Goal: Task Accomplishment & Management: Manage account settings

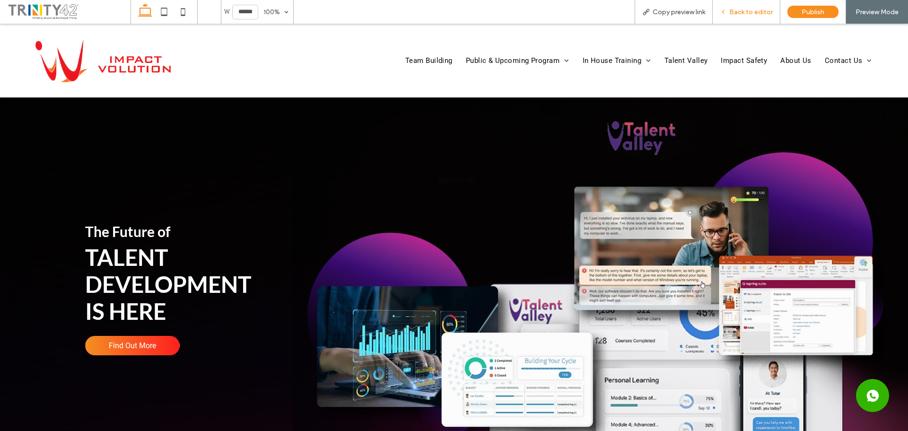
click at [756, 19] on div "Back to editor" at bounding box center [746, 12] width 68 height 24
drag, startPoint x: 586, startPoint y: 85, endPoint x: 740, endPoint y: 9, distance: 171.5
click at [740, 9] on span "Back to editor" at bounding box center [750, 12] width 43 height 8
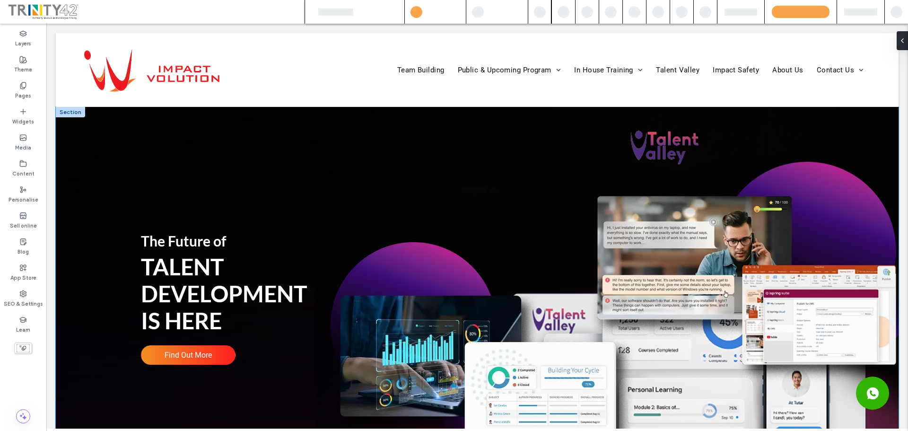
click at [384, 137] on div "The Future of TALENT DEVELOPMENT IS HERE Find Out More Find Out More" at bounding box center [477, 290] width 842 height 310
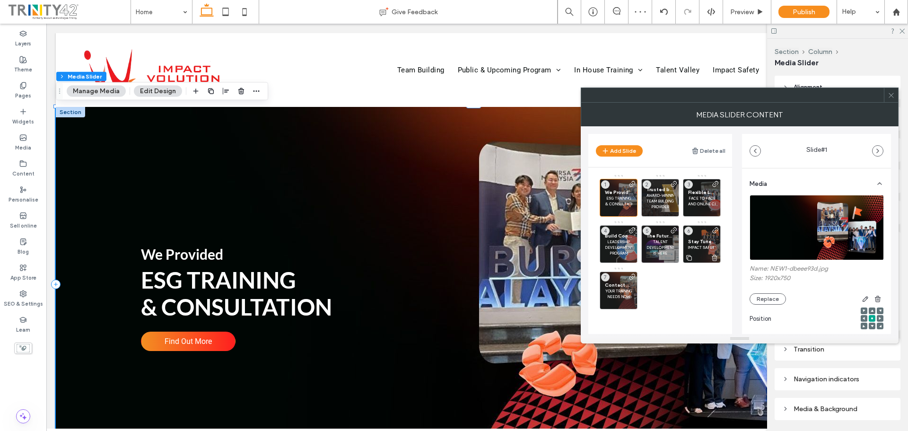
click at [701, 238] on span "Stay Tuned On" at bounding box center [701, 241] width 27 height 6
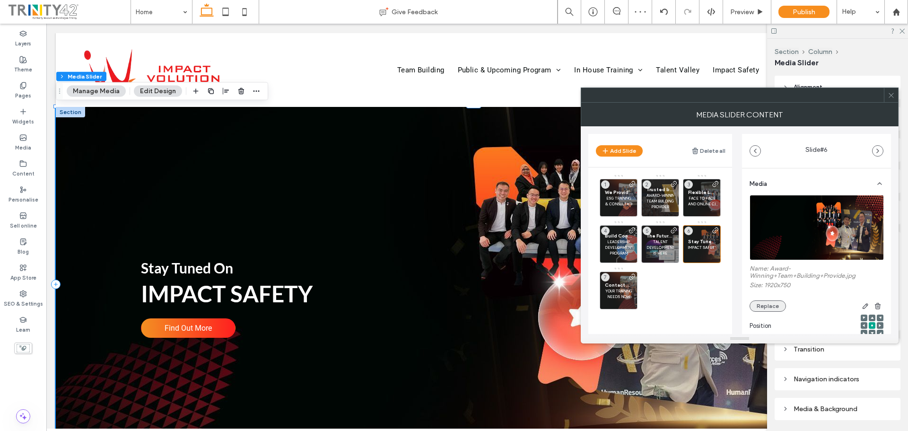
click at [765, 307] on button "Replace" at bounding box center [767, 305] width 36 height 11
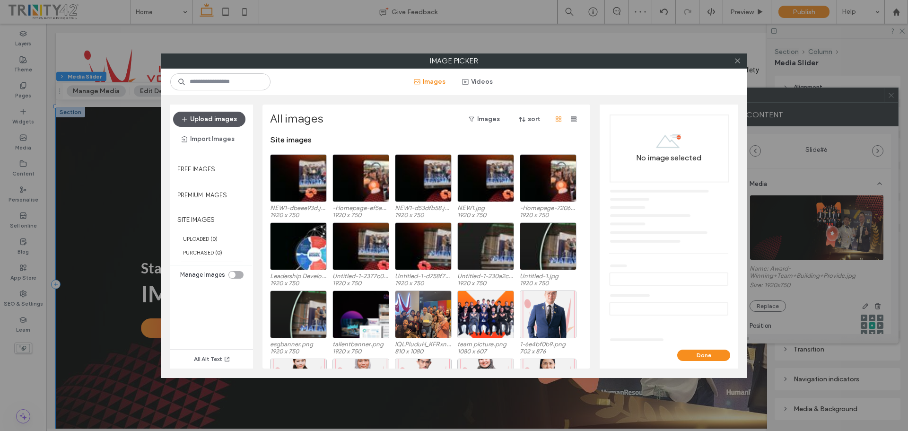
click at [220, 118] on button "Upload images" at bounding box center [209, 119] width 72 height 15
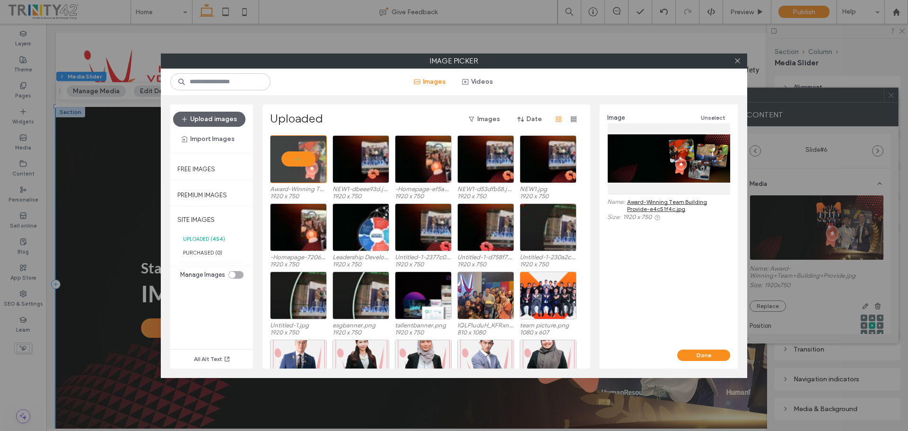
click at [708, 347] on div "Image Unselect Name: Award-Winning Team Building Provide-e4c51f4c.jpg Size: 192…" at bounding box center [668, 226] width 138 height 245
click at [701, 364] on div "Done" at bounding box center [668, 358] width 138 height 19
click at [703, 357] on button "Done" at bounding box center [703, 354] width 53 height 11
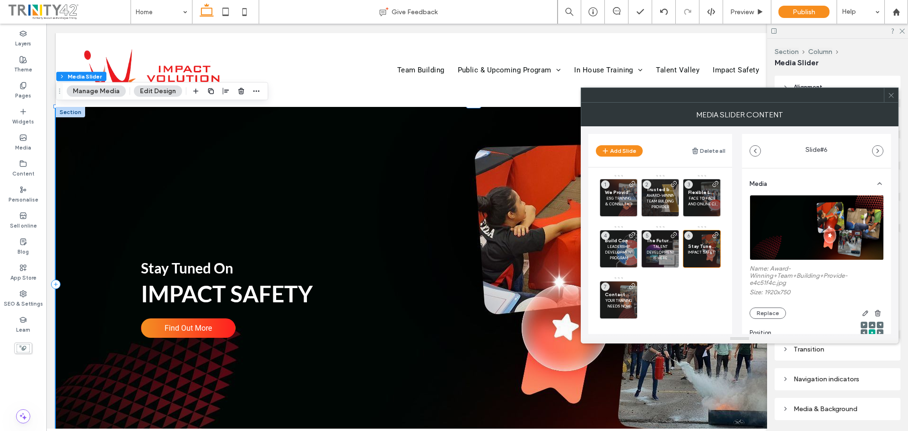
click at [893, 93] on use at bounding box center [890, 95] width 5 height 5
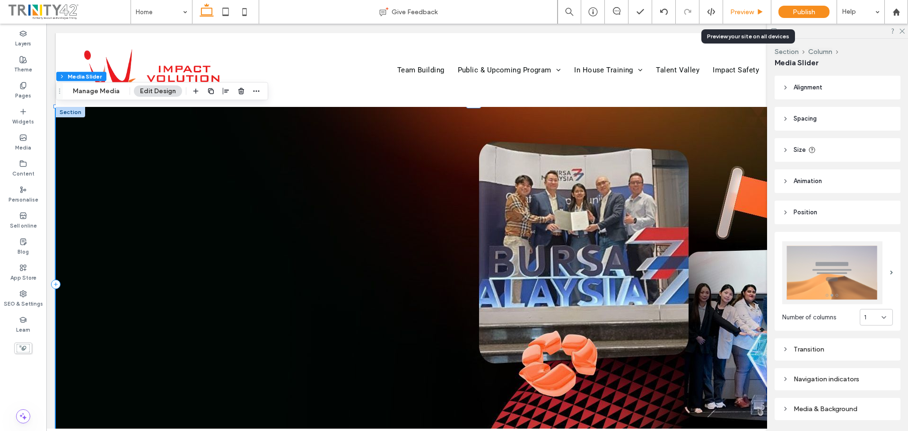
click at [732, 13] on span "Preview" at bounding box center [742, 12] width 24 height 8
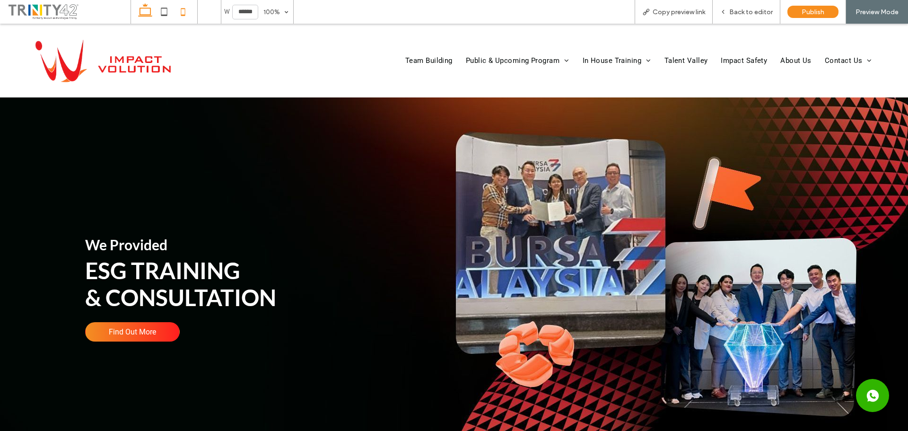
click at [189, 10] on icon at bounding box center [183, 11] width 19 height 19
type input "*****"
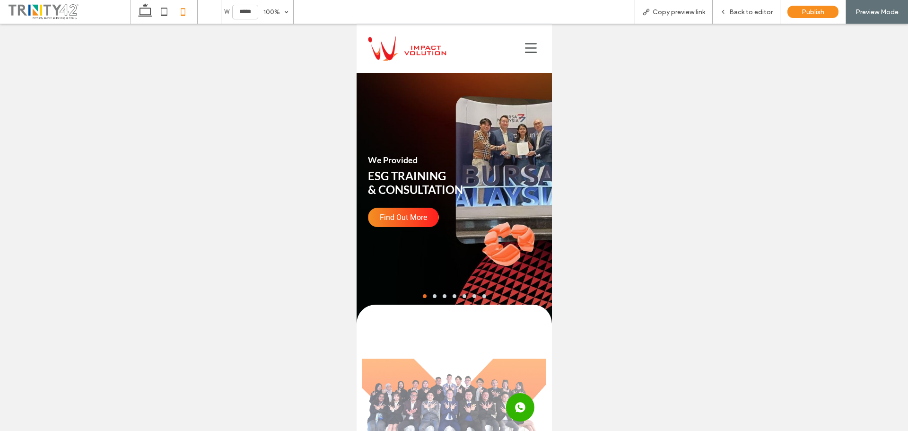
click at [472, 295] on button "go to slide 6" at bounding box center [474, 296] width 4 height 4
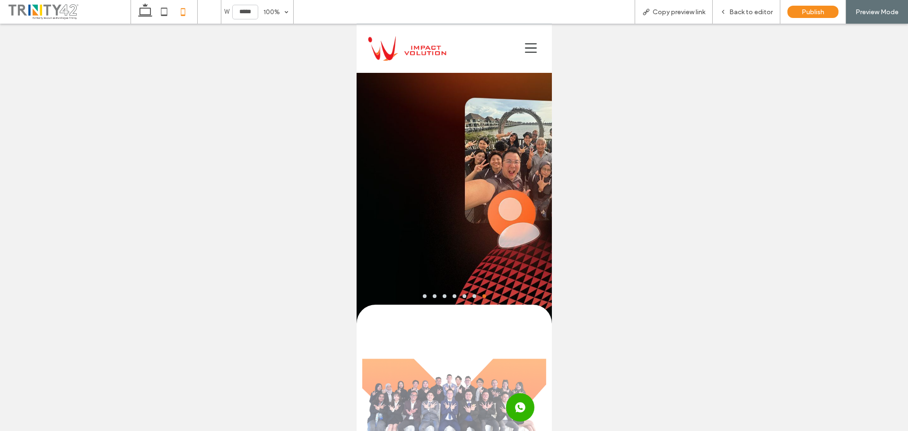
click at [457, 296] on div at bounding box center [453, 296] width 195 height 4
click at [462, 296] on button "go to slide 5" at bounding box center [464, 296] width 4 height 4
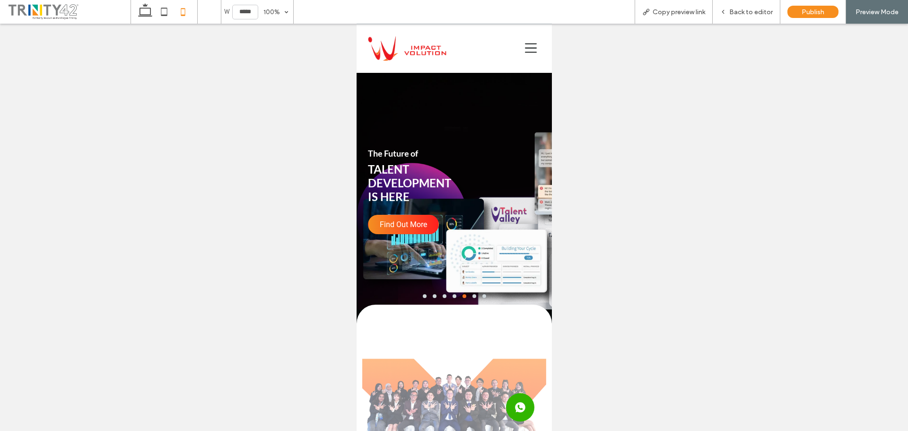
click at [479, 293] on div at bounding box center [453, 191] width 195 height 236
click at [452, 295] on button "go to slide 4" at bounding box center [454, 296] width 4 height 4
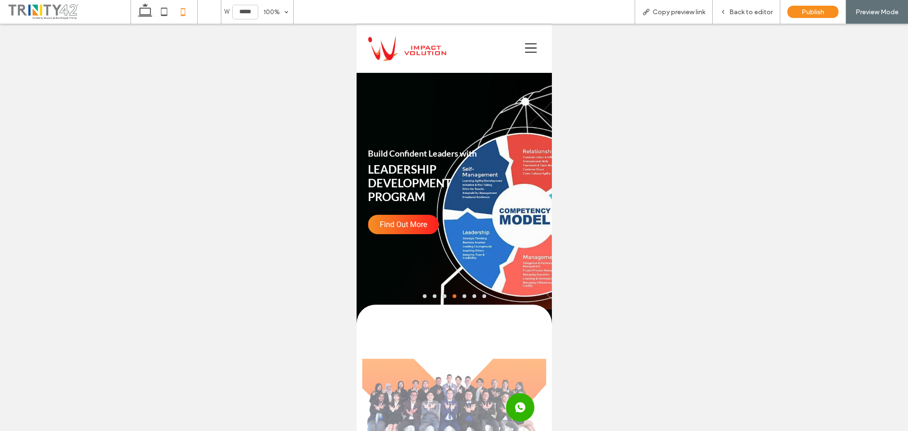
click at [442, 295] on button "go to slide 3" at bounding box center [444, 296] width 4 height 4
click at [433, 295] on div at bounding box center [453, 296] width 195 height 4
click at [432, 295] on button "go to slide 2" at bounding box center [434, 296] width 4 height 4
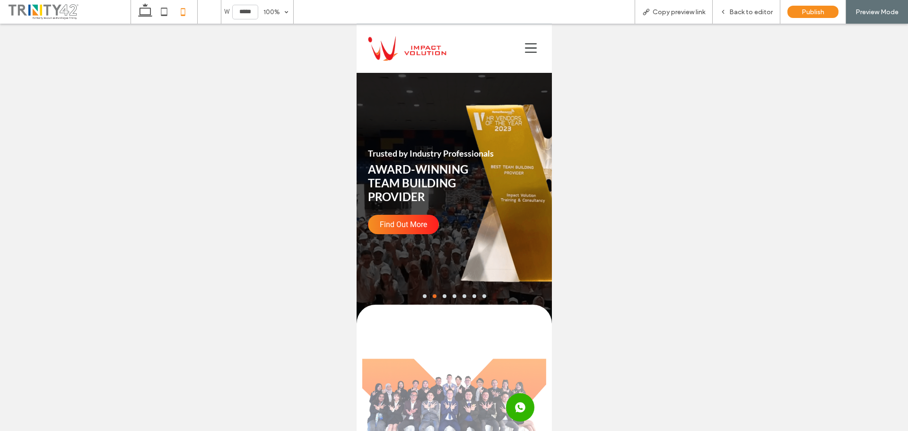
click at [453, 296] on div at bounding box center [453, 296] width 195 height 4
click at [452, 295] on button "go to slide 4" at bounding box center [454, 296] width 4 height 4
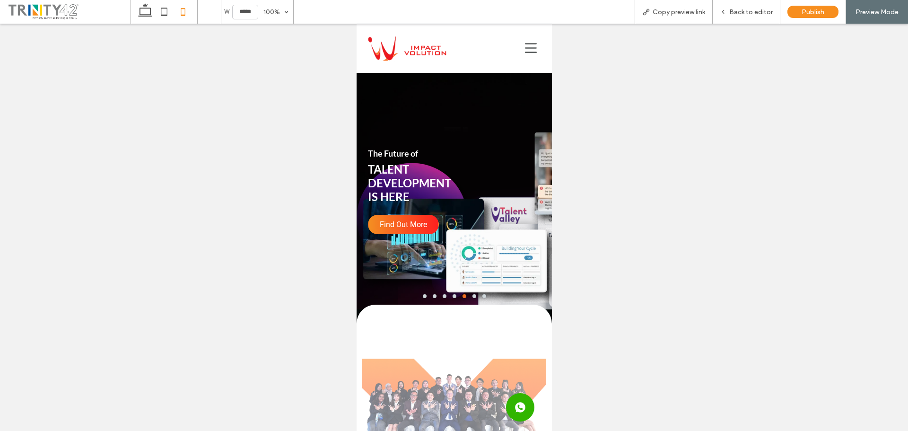
click at [432, 295] on div at bounding box center [453, 296] width 195 height 4
click at [442, 295] on button "go to slide 3" at bounding box center [444, 296] width 4 height 4
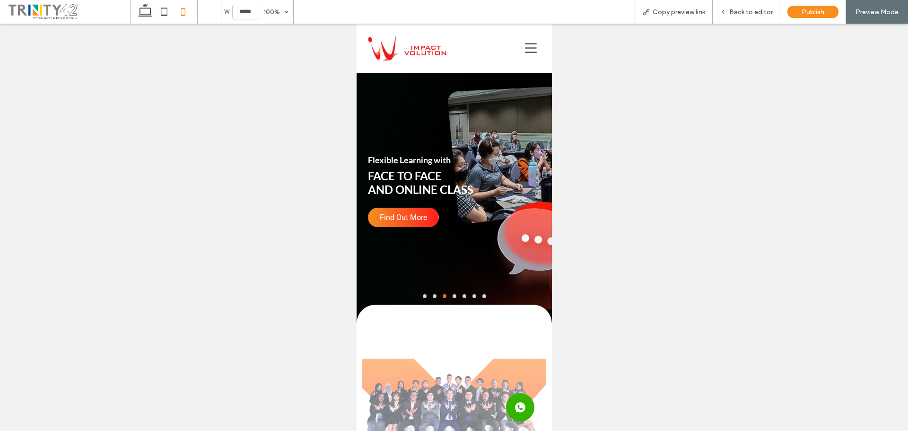
click at [482, 296] on div at bounding box center [453, 296] width 195 height 4
drag, startPoint x: 484, startPoint y: 296, endPoint x: 479, endPoint y: 295, distance: 4.8
click at [480, 295] on div at bounding box center [453, 296] width 195 height 4
click at [482, 295] on button "go to slide 7" at bounding box center [484, 296] width 4 height 4
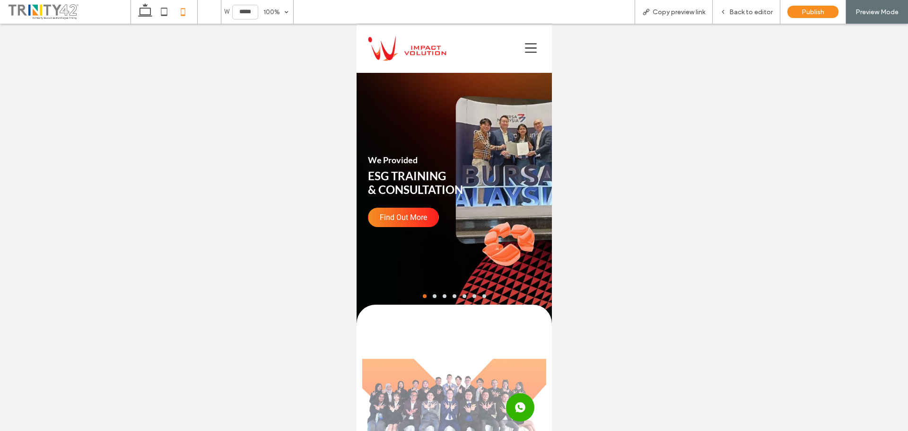
click at [482, 295] on div at bounding box center [453, 296] width 195 height 4
click at [482, 295] on button "go to slide 7" at bounding box center [484, 296] width 4 height 4
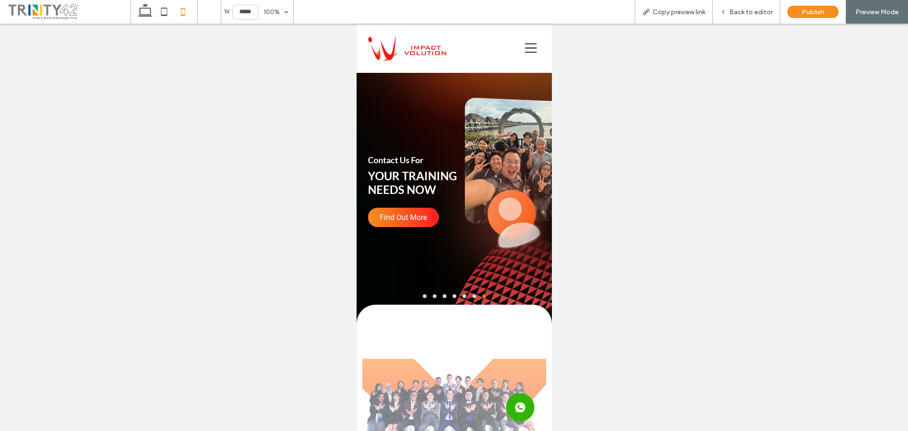
click at [469, 293] on div at bounding box center [453, 191] width 195 height 236
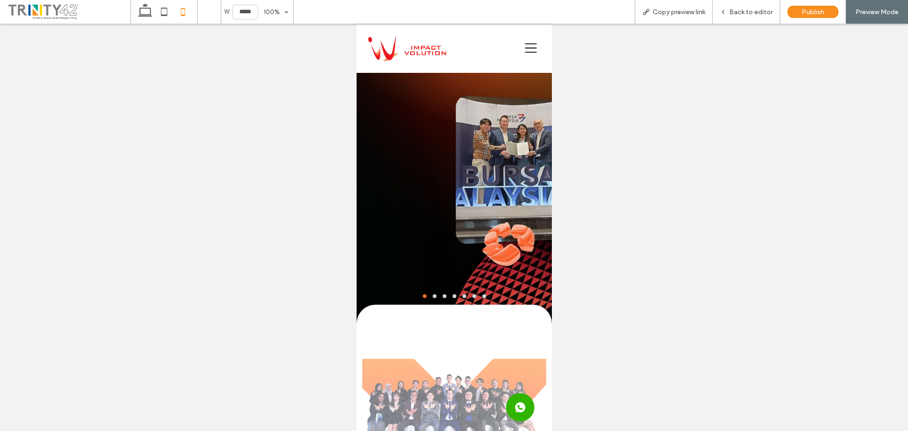
click at [472, 295] on button "go to slide 6" at bounding box center [474, 296] width 4 height 4
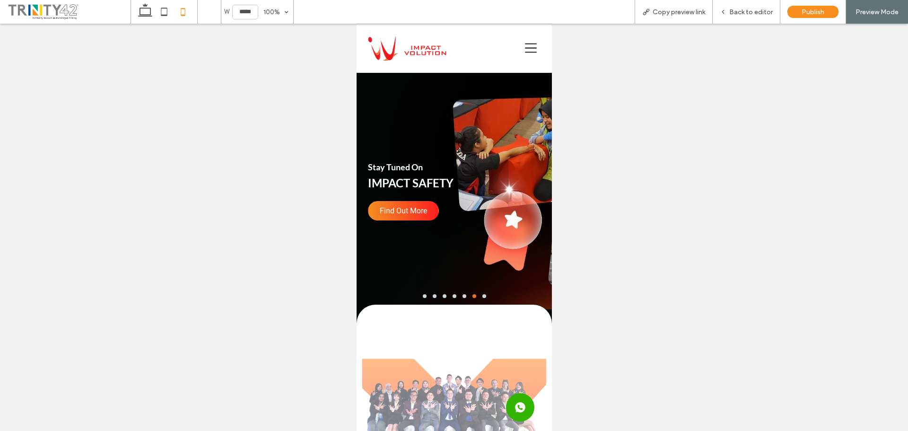
click at [326, 296] on div at bounding box center [454, 227] width 908 height 407
click at [478, 293] on div at bounding box center [453, 191] width 195 height 236
click at [482, 295] on div at bounding box center [453, 296] width 195 height 4
click at [482, 295] on button "go to slide 7" at bounding box center [484, 296] width 4 height 4
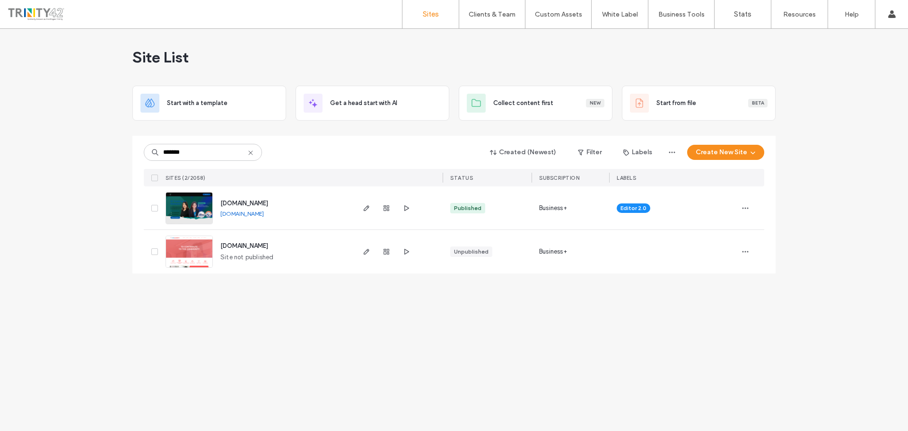
type input "*******"
click at [201, 198] on img at bounding box center [189, 224] width 46 height 64
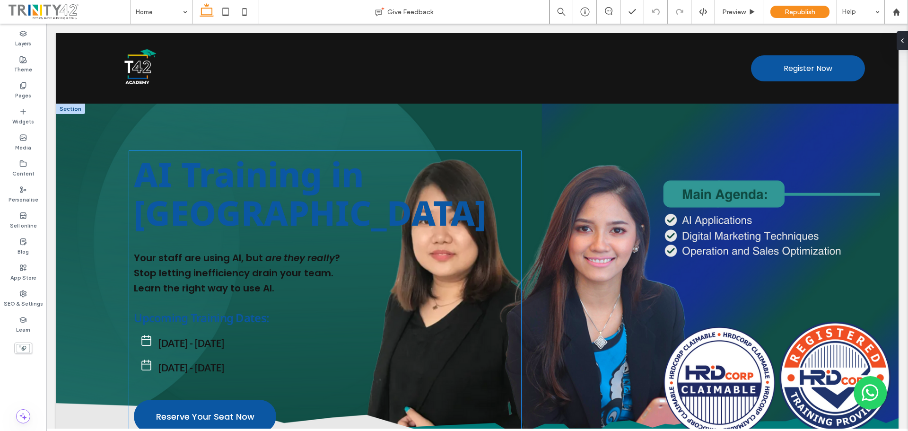
click at [282, 184] on span "AI Training in [GEOGRAPHIC_DATA]" at bounding box center [310, 193] width 352 height 85
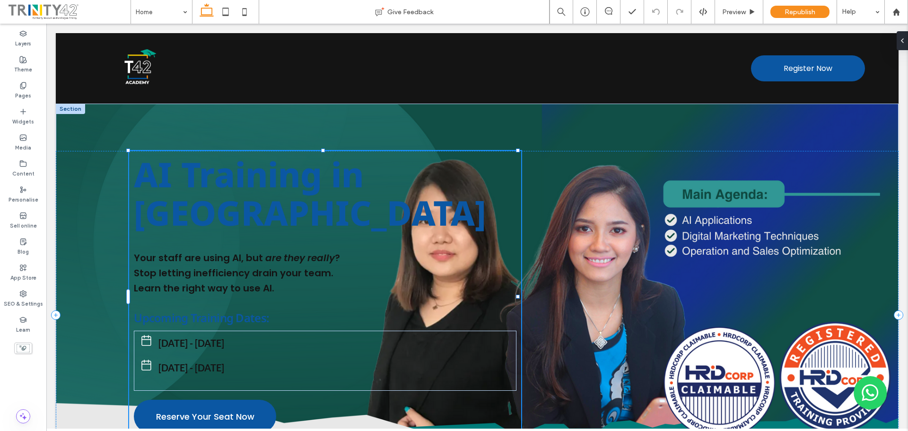
click at [282, 184] on span "AI Training in Malaysia" at bounding box center [310, 193] width 352 height 85
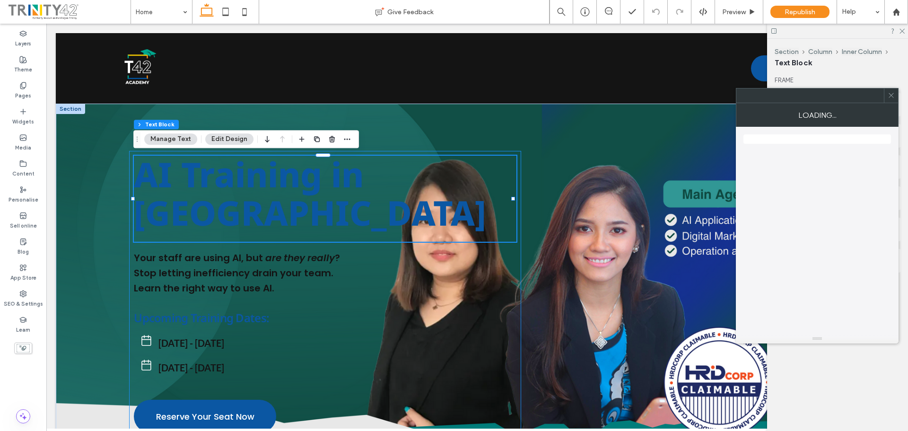
click at [254, 184] on div "AI Training in Malaysia" at bounding box center [325, 199] width 382 height 86
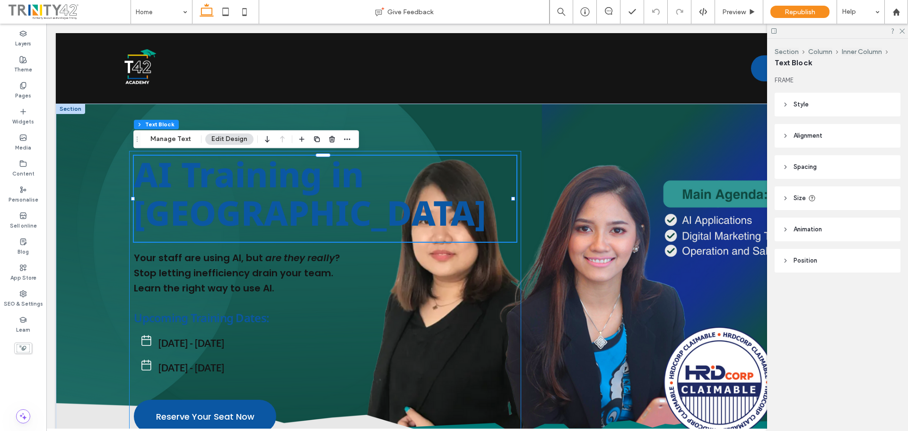
click at [269, 227] on span "AI Training in Malaysia" at bounding box center [310, 193] width 352 height 85
click at [284, 210] on span "AI Training in Malaysia" at bounding box center [310, 193] width 352 height 85
click at [253, 221] on span "AI Training in Malaysia" at bounding box center [310, 193] width 352 height 85
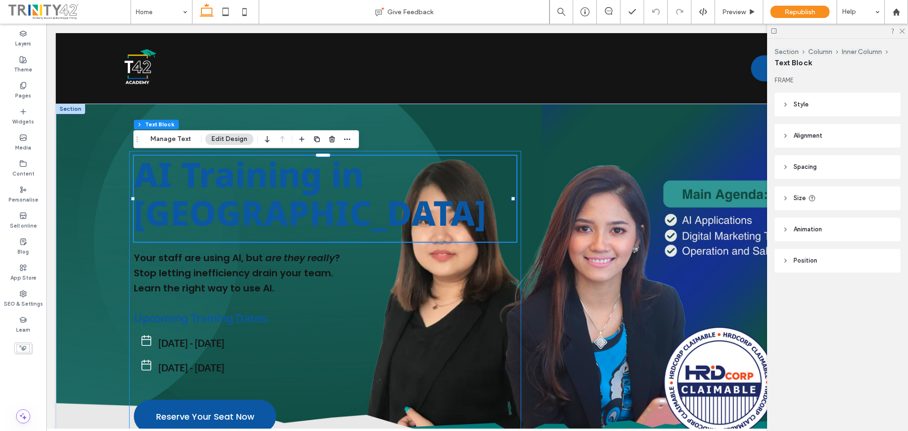
click at [279, 204] on span "AI Training in Malaysia" at bounding box center [310, 193] width 352 height 85
click at [301, 178] on span "AI Training in Malaysia" at bounding box center [310, 193] width 352 height 85
click at [251, 232] on span "AI Training in Malaysia" at bounding box center [310, 193] width 352 height 85
click at [255, 272] on span "Stop letting inefficiency drain your team." at bounding box center [234, 272] width 200 height 13
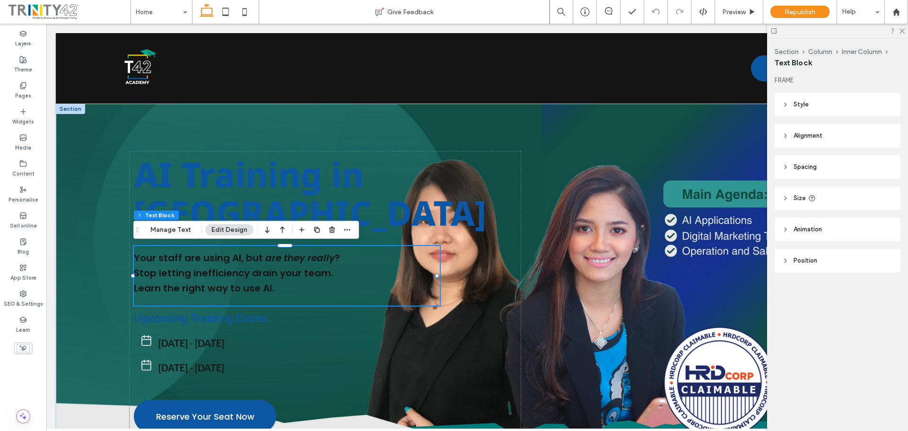
drag, startPoint x: 258, startPoint y: 210, endPoint x: 304, endPoint y: 244, distance: 56.7
click at [258, 210] on span "AI Training in Malaysia" at bounding box center [310, 193] width 352 height 85
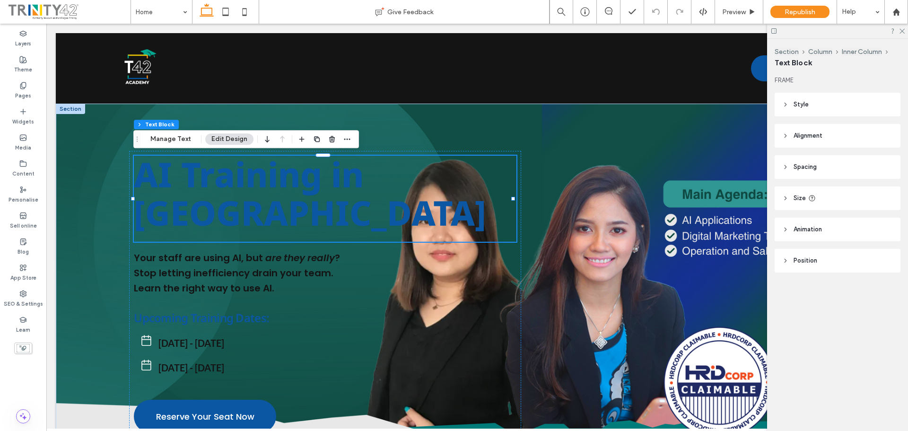
click at [261, 190] on span "AI Training in Malaysia" at bounding box center [310, 193] width 352 height 85
click at [295, 188] on span "AI Training in Malaysia" at bounding box center [310, 193] width 352 height 85
click at [227, 198] on span "AI Training in Malaysia" at bounding box center [310, 193] width 352 height 85
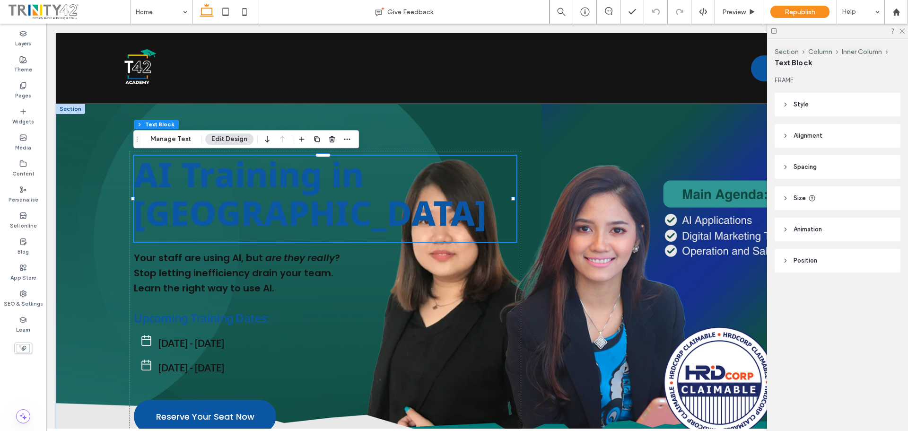
click at [904, 30] on div at bounding box center [837, 31] width 141 height 15
click at [901, 30] on use at bounding box center [901, 31] width 5 height 5
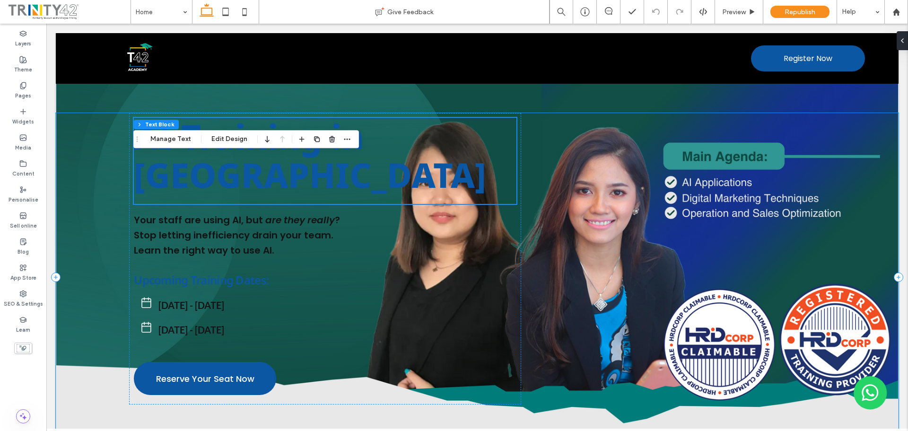
scroll to position [122, 0]
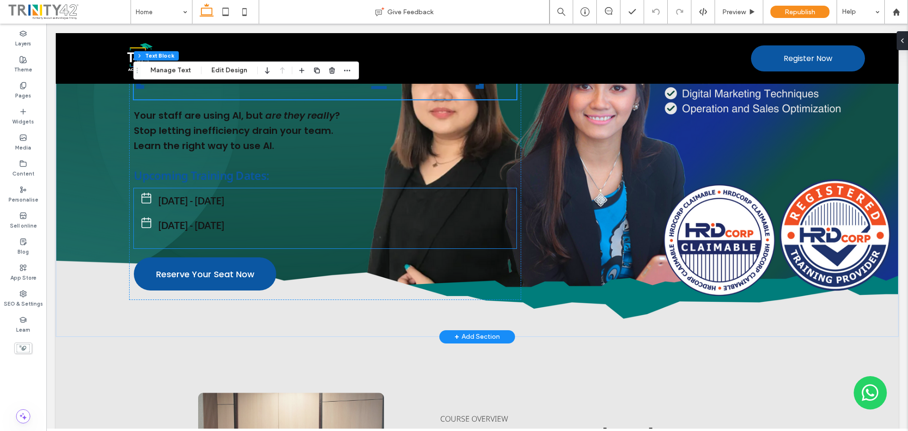
click at [191, 220] on span "[DATE] - [DATE]" at bounding box center [191, 224] width 66 height 11
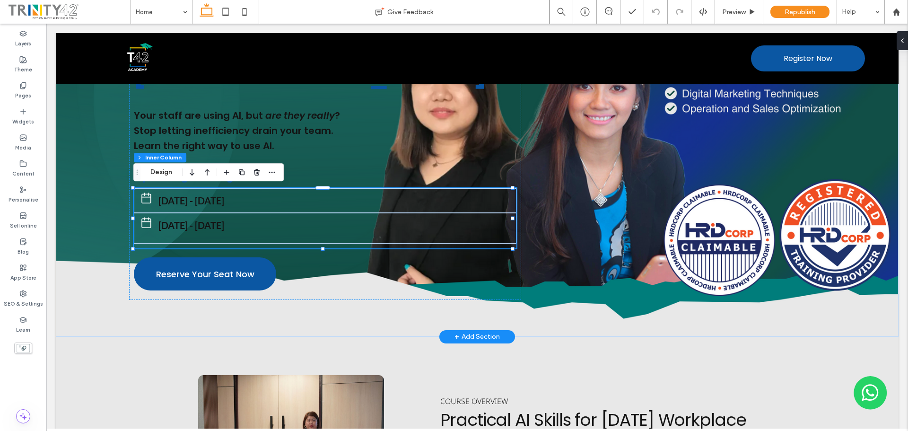
click at [217, 202] on span "[DATE] - [DATE]" at bounding box center [191, 200] width 66 height 11
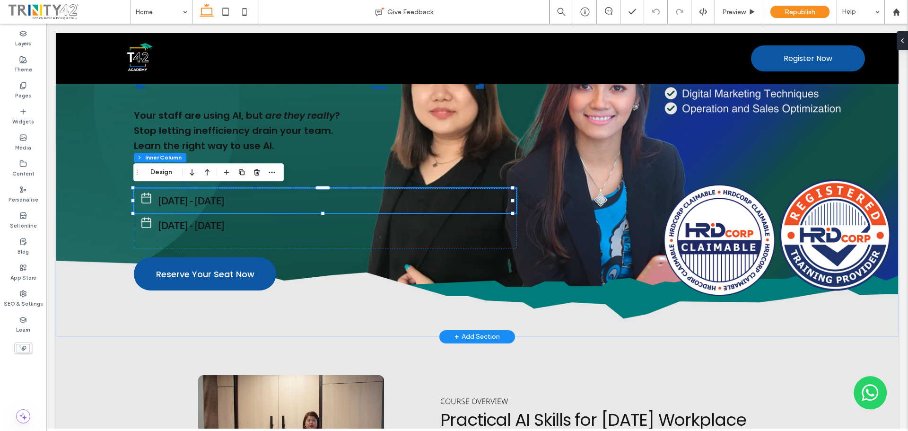
click at [217, 202] on span "[DATE] - [DATE]" at bounding box center [191, 200] width 66 height 11
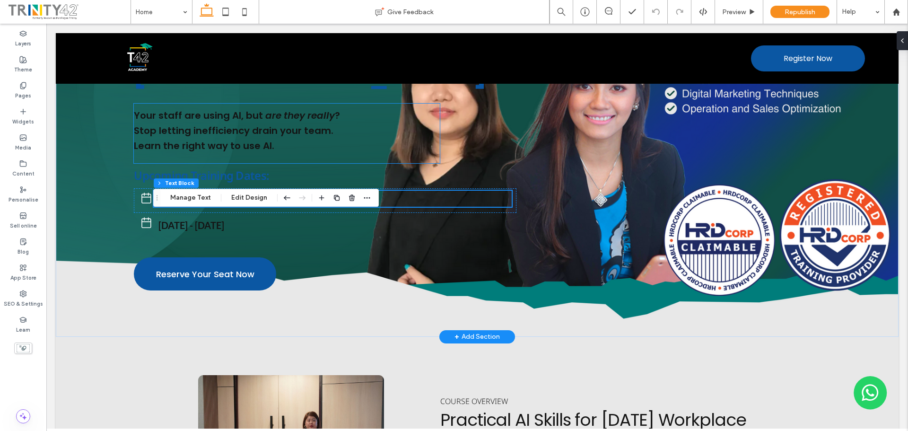
scroll to position [0, 0]
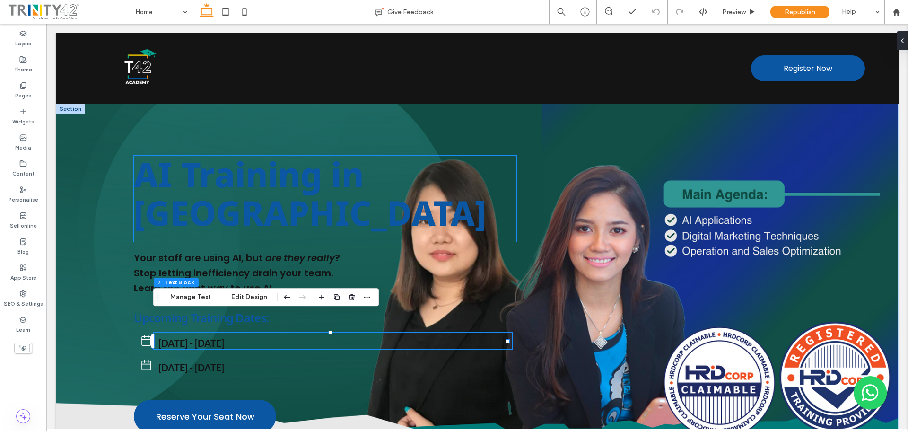
click at [223, 174] on span "AI Training in Malaysia" at bounding box center [310, 193] width 352 height 85
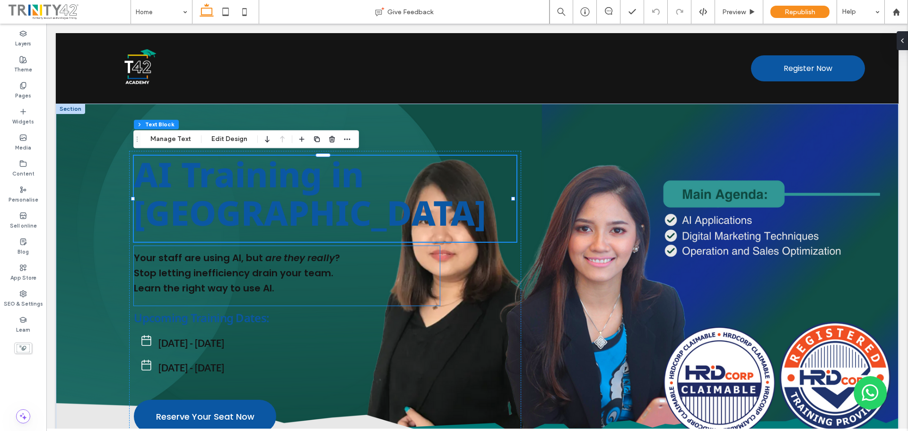
click at [214, 260] on span "Your staff are using AI, but" at bounding box center [198, 257] width 129 height 13
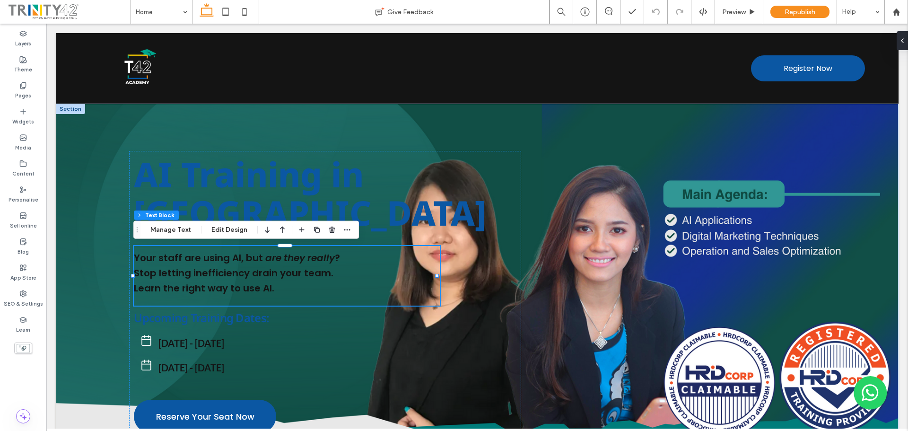
click at [218, 266] on h5 "Stop letting inefficiency drain your team." at bounding box center [287, 273] width 306 height 15
click at [238, 257] on span "Your staff are using AI, but" at bounding box center [198, 257] width 129 height 13
click at [255, 272] on span "Stop letting inefficiency drain your team." at bounding box center [234, 272] width 200 height 13
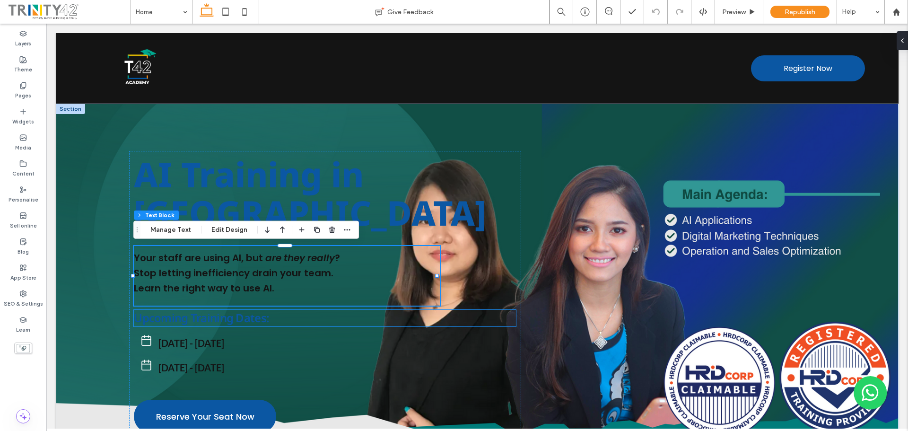
click at [231, 320] on span "Upcoming Training Dates:" at bounding box center [201, 318] width 135 height 16
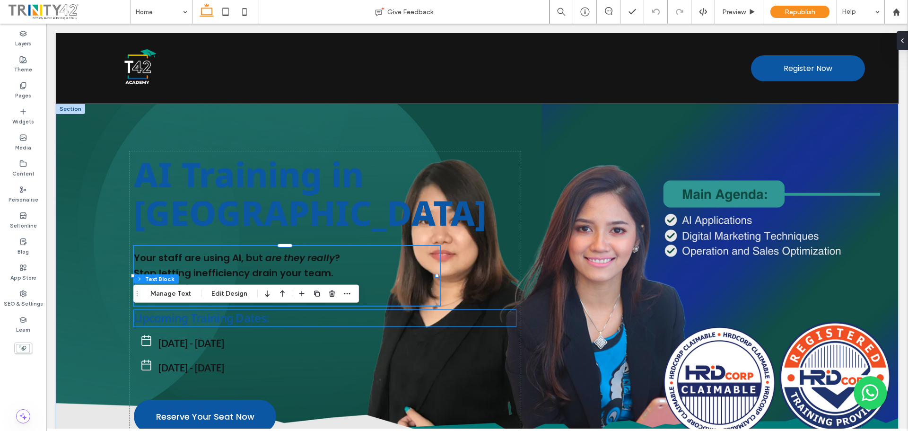
click at [231, 320] on span "Upcoming Training Dates:" at bounding box center [201, 318] width 135 height 16
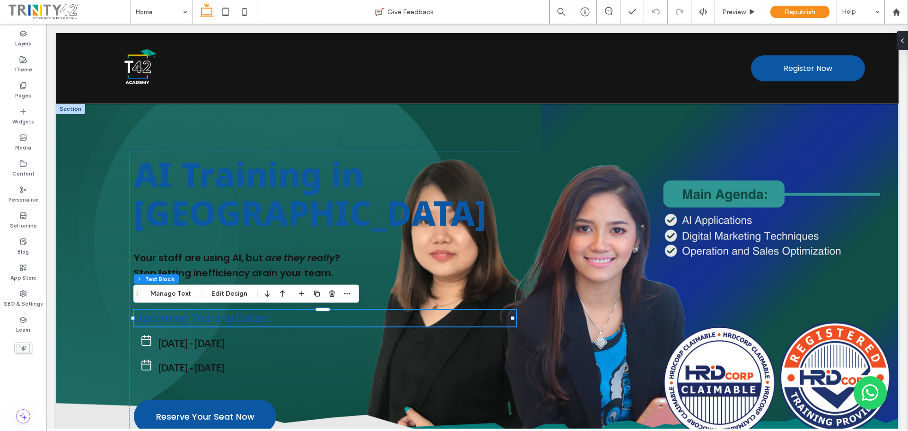
click at [266, 323] on span "Upcoming Training Dates:" at bounding box center [201, 318] width 135 height 16
click at [244, 349] on div "Calendar icon. 23 - 24 September 2025" at bounding box center [325, 342] width 382 height 25
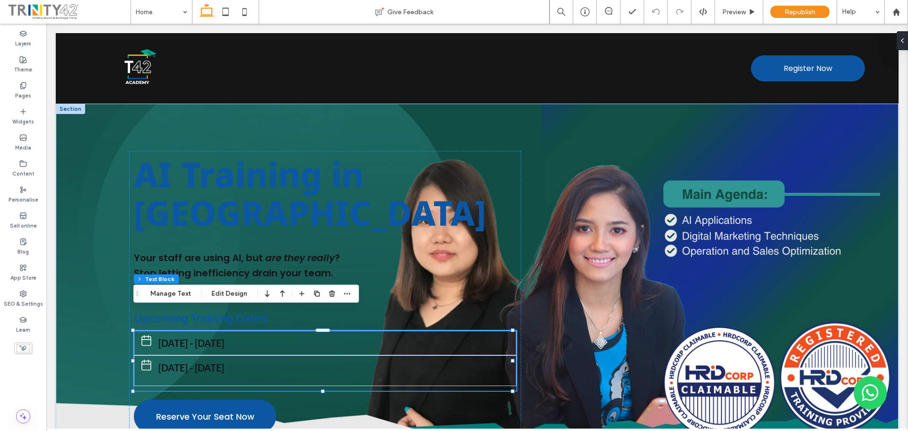
click at [244, 349] on div "Calendar icon. 23 - 24 September 2025" at bounding box center [325, 342] width 382 height 25
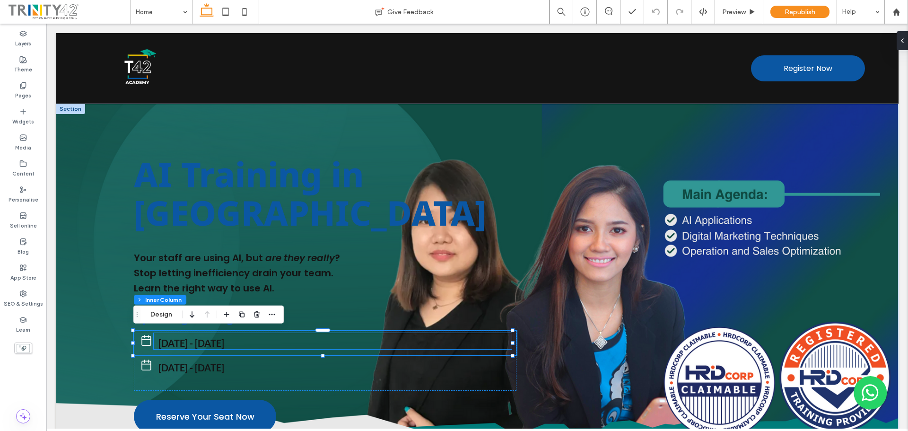
click at [224, 341] on span "[DATE] - [DATE]" at bounding box center [191, 342] width 66 height 11
click at [243, 341] on div "[DATE] - [DATE]" at bounding box center [332, 341] width 357 height 16
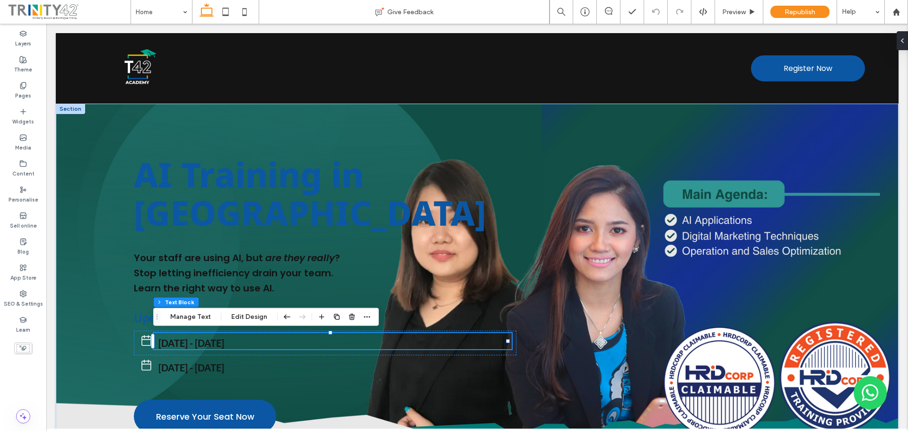
click at [224, 344] on span "[DATE] - [DATE]" at bounding box center [191, 342] width 66 height 11
click at [262, 203] on span "AI Training in Malaysia" at bounding box center [310, 193] width 352 height 85
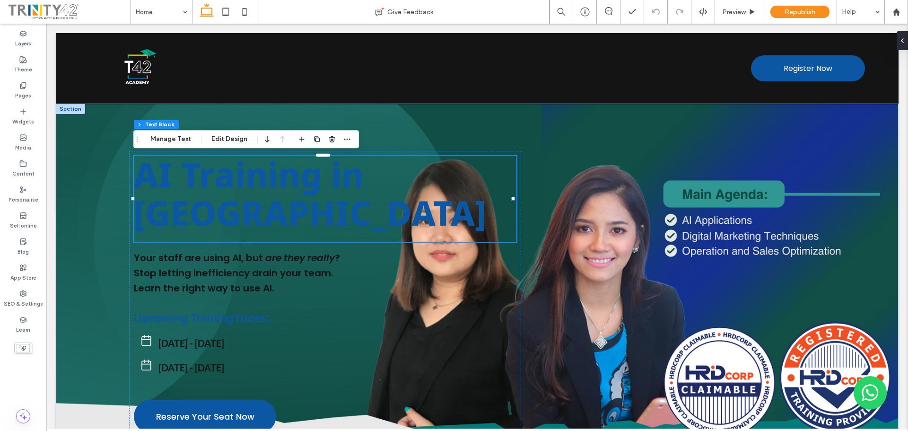
click at [262, 203] on div "AI Training in Malaysia" at bounding box center [325, 199] width 382 height 86
click at [243, 139] on button "Edit Design" at bounding box center [229, 138] width 48 height 11
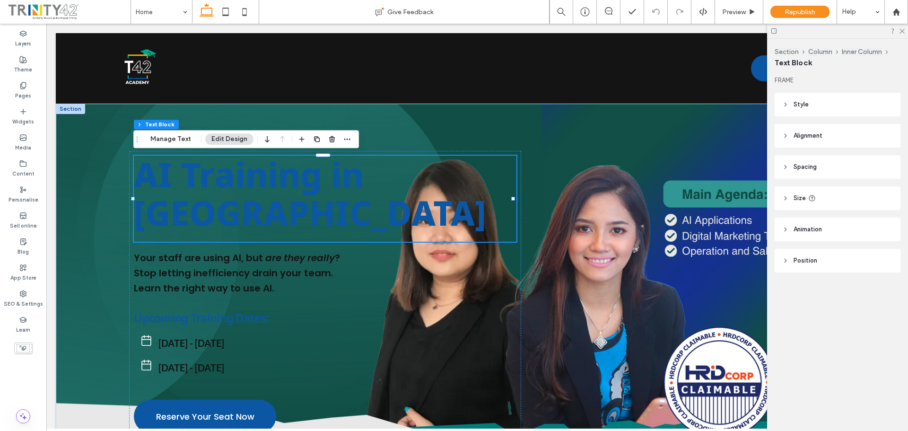
click at [787, 106] on icon at bounding box center [785, 104] width 7 height 7
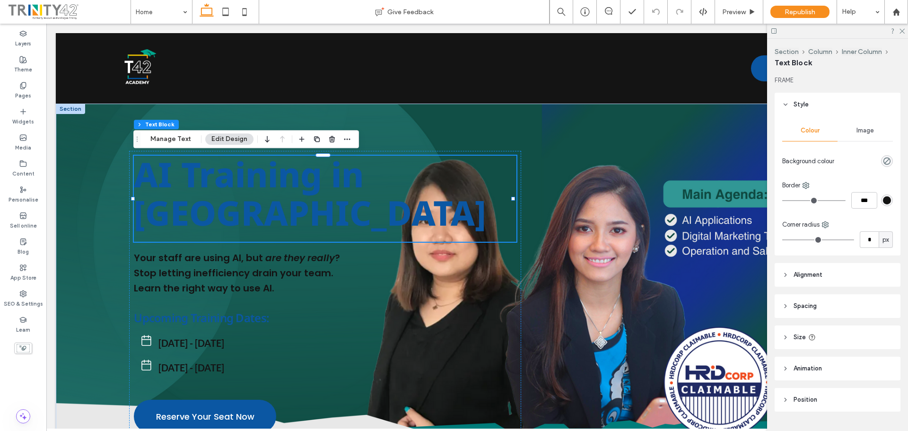
click at [284, 167] on span "AI Training in Malaysia" at bounding box center [310, 193] width 352 height 85
click at [108, 208] on div "AI Training in Malaysia Your staff are using AI, but are they really ? Stop let…" at bounding box center [477, 315] width 842 height 328
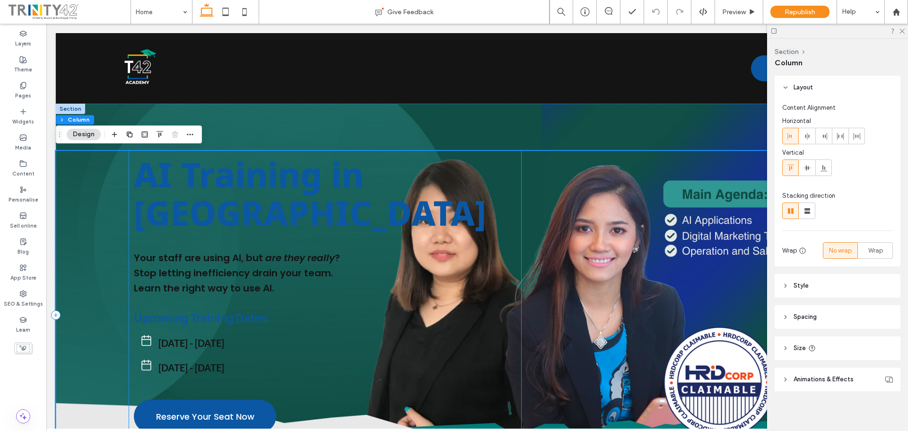
click at [132, 163] on div "AI Training in Malaysia Your staff are using AI, but are they really ? Stop let…" at bounding box center [325, 296] width 392 height 291
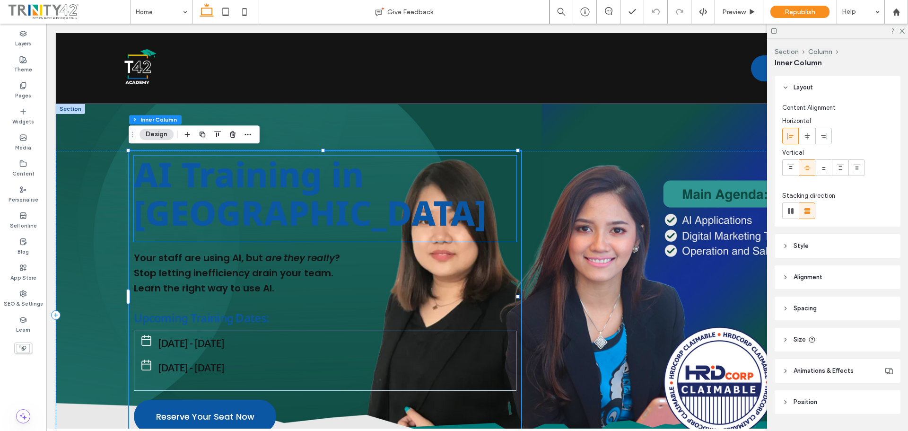
click at [165, 185] on span "AI Training in Malaysia" at bounding box center [310, 193] width 352 height 85
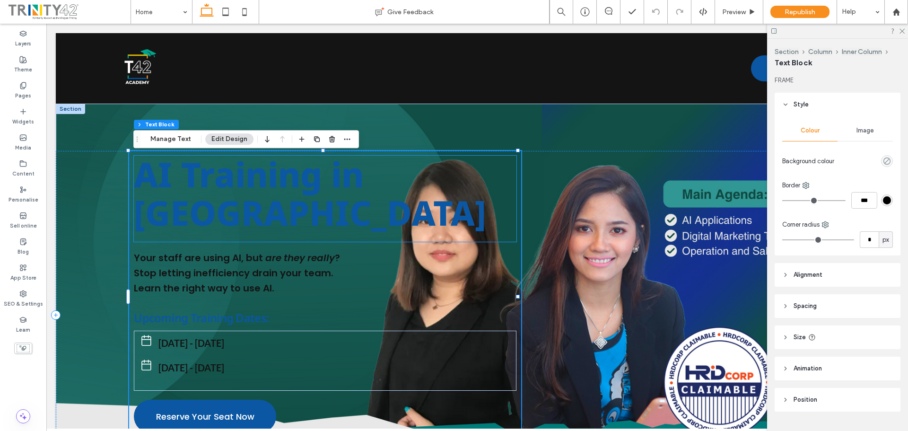
click at [165, 185] on span "AI Training in Malaysia" at bounding box center [310, 193] width 352 height 85
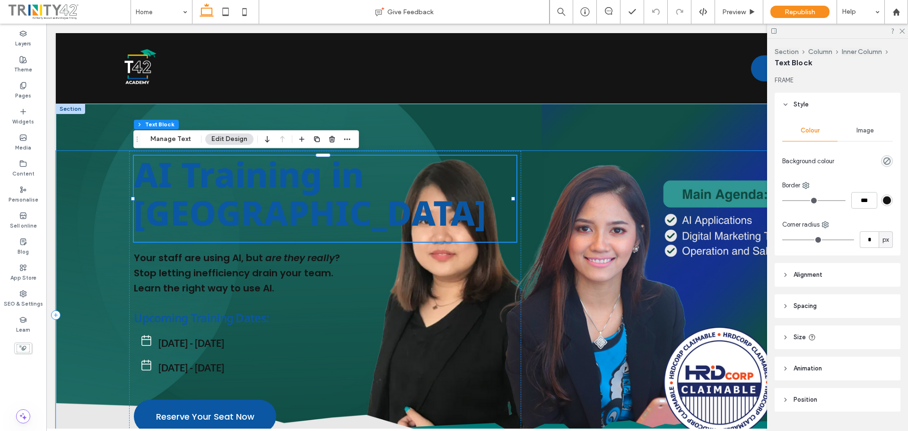
click at [718, 214] on div "AI Training in Malaysia Your staff are using AI, but are they really ? Stop let…" at bounding box center [477, 315] width 842 height 328
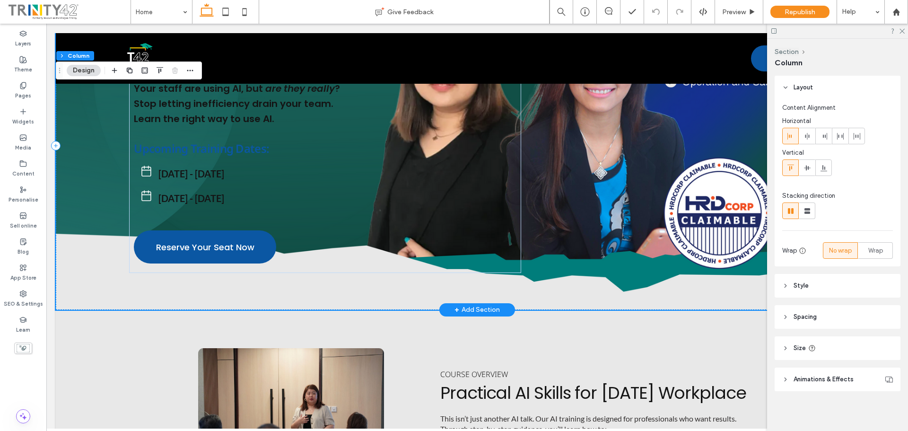
scroll to position [312, 0]
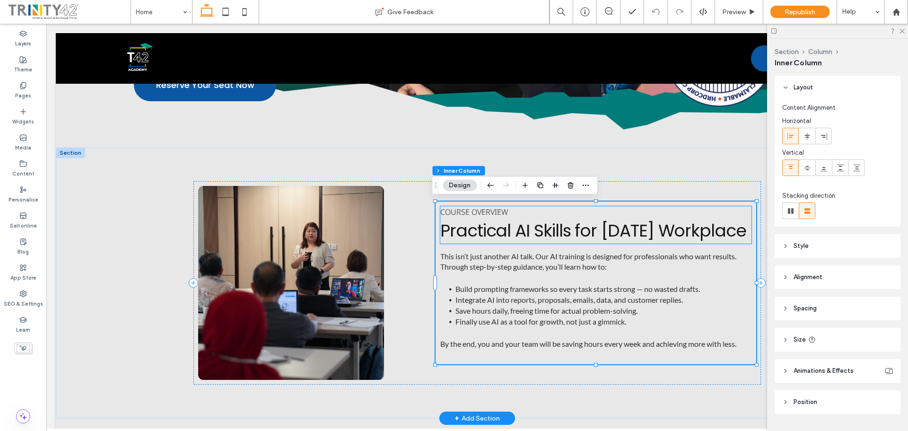
click at [507, 226] on span "Practical AI Skills for [DATE] Workplace" at bounding box center [593, 230] width 306 height 24
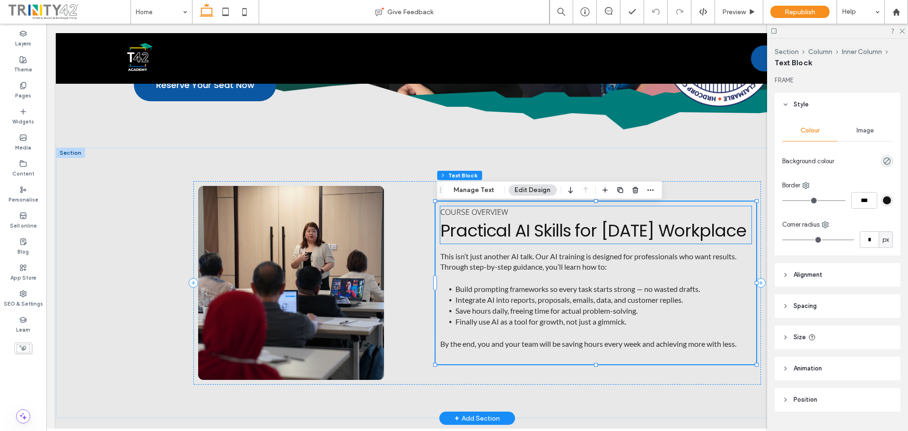
click at [507, 226] on span "Practical AI Skills for [DATE] Workplace" at bounding box center [593, 230] width 306 height 24
click at [488, 235] on span "Practical AI Skills for [DATE] Workplace" at bounding box center [593, 230] width 306 height 24
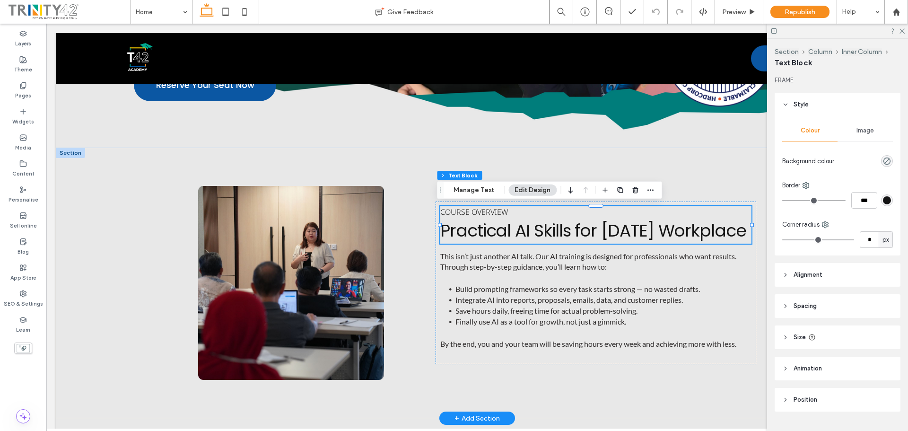
click at [488, 235] on span "Practical AI Skills for [DATE] Workplace" at bounding box center [593, 230] width 306 height 24
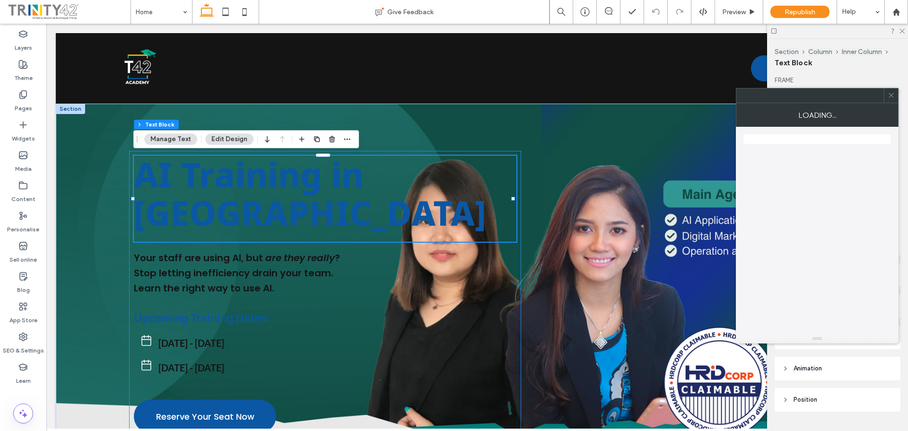
click at [248, 226] on span "AI Training in Malaysia" at bounding box center [310, 193] width 352 height 85
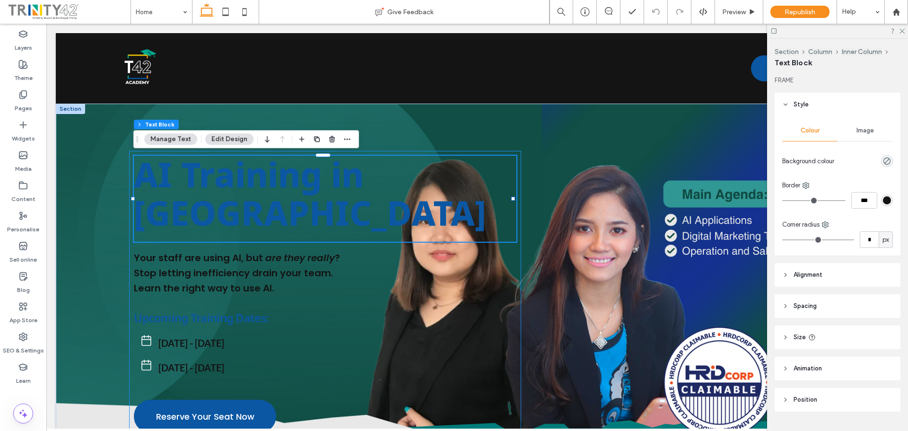
click at [248, 226] on span "AI Training in Malaysia" at bounding box center [310, 193] width 352 height 85
click at [277, 214] on span "AI Training in Malaysia" at bounding box center [310, 193] width 352 height 85
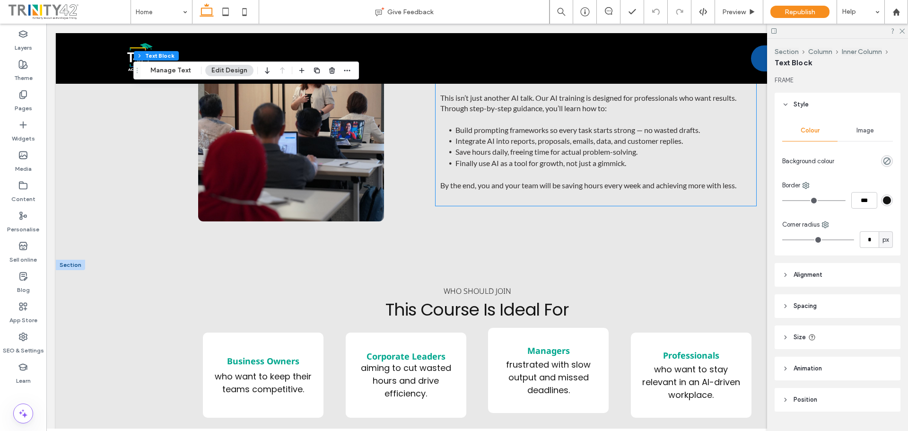
scroll to position [595, 0]
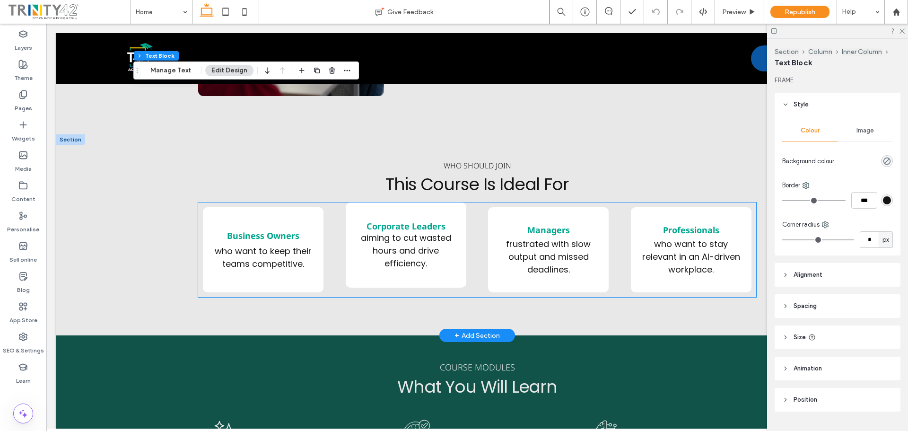
click at [409, 252] on span "aiming to cut wasted hours and drive efficiency." at bounding box center [406, 250] width 90 height 37
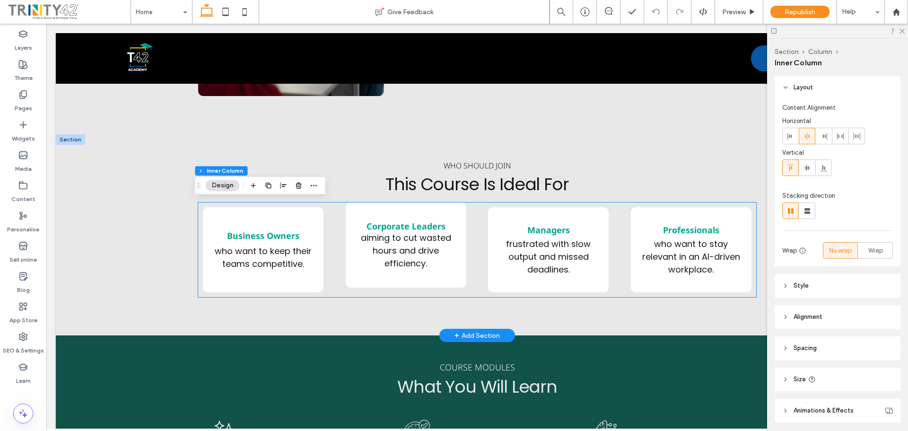
click at [409, 252] on span "aiming to cut wasted hours and drive efficiency." at bounding box center [406, 250] width 90 height 37
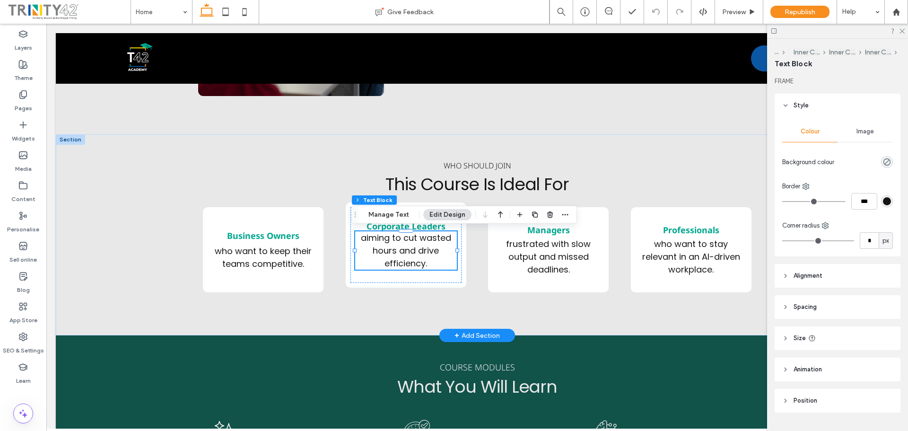
click at [407, 243] on span "aiming to cut wasted hours and drive efficiency." at bounding box center [406, 250] width 90 height 37
click at [392, 237] on span "aiming to cut wasted hours and drive efficiency." at bounding box center [406, 250] width 90 height 37
click at [393, 243] on span "aiming to cut wasted hours and drive efficiency." at bounding box center [406, 250] width 90 height 37
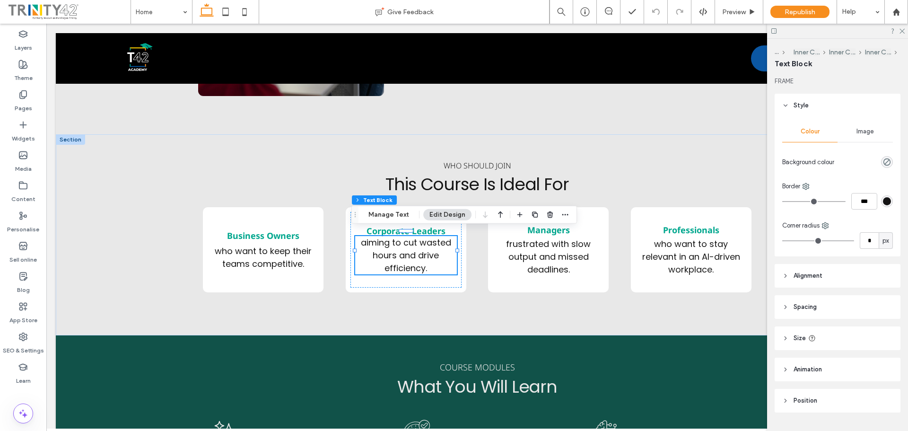
click at [860, 47] on div "... Inner Column Inner Column Inner Column Text Block" at bounding box center [837, 58] width 126 height 38
click at [869, 50] on button "Inner Column" at bounding box center [878, 52] width 26 height 8
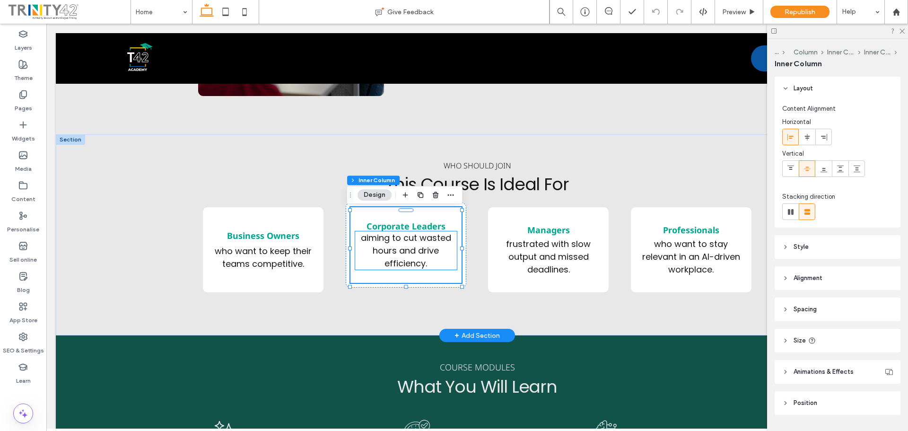
click at [395, 254] on span "aiming to cut wasted hours and drive efficiency." at bounding box center [406, 250] width 90 height 37
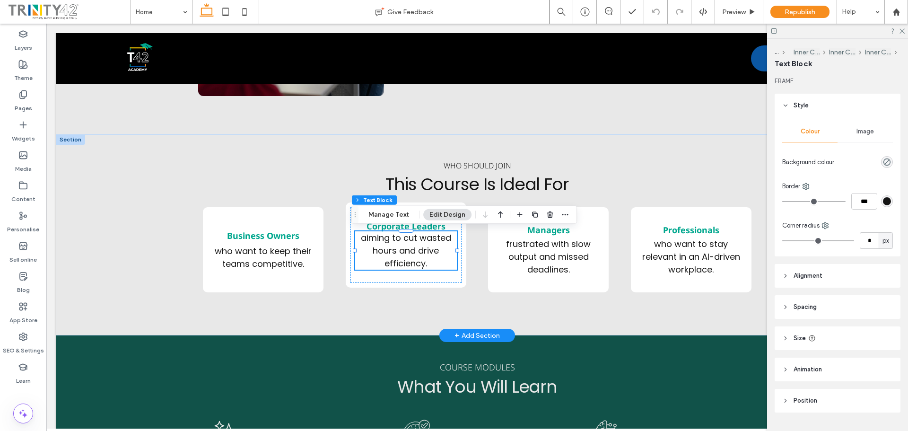
click at [395, 254] on span "aiming to cut wasted hours and drive efficiency." at bounding box center [406, 250] width 90 height 37
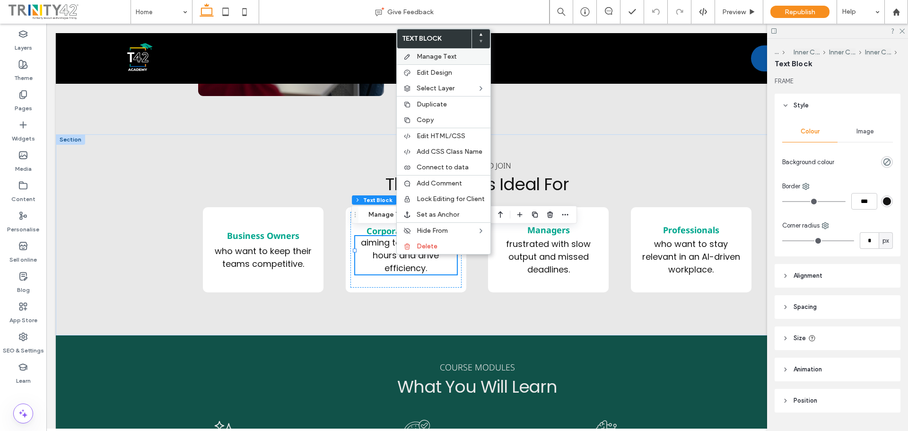
click at [465, 59] on label "Manage Text" at bounding box center [450, 56] width 68 height 8
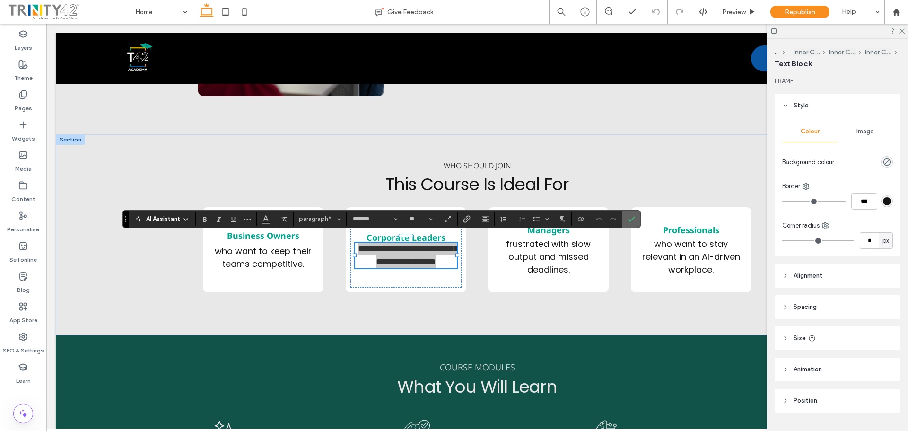
click at [627, 218] on icon "Confirm" at bounding box center [631, 219] width 8 height 8
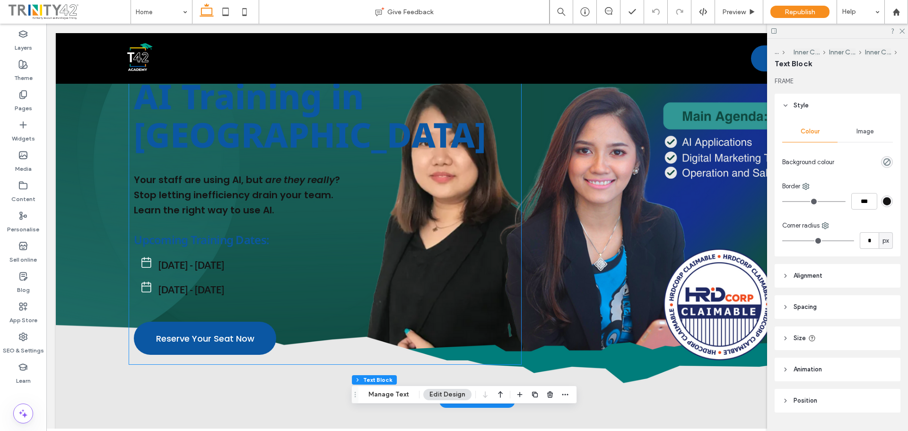
scroll to position [0, 0]
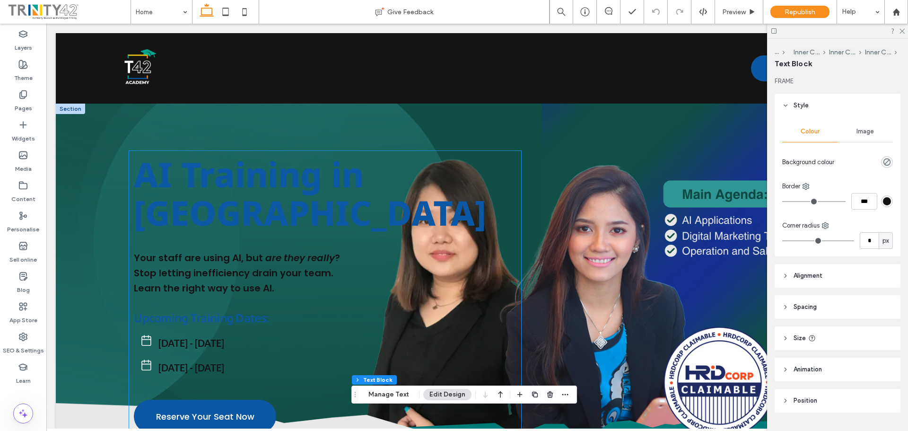
click at [224, 171] on span "AI Training in Malaysia" at bounding box center [310, 193] width 352 height 85
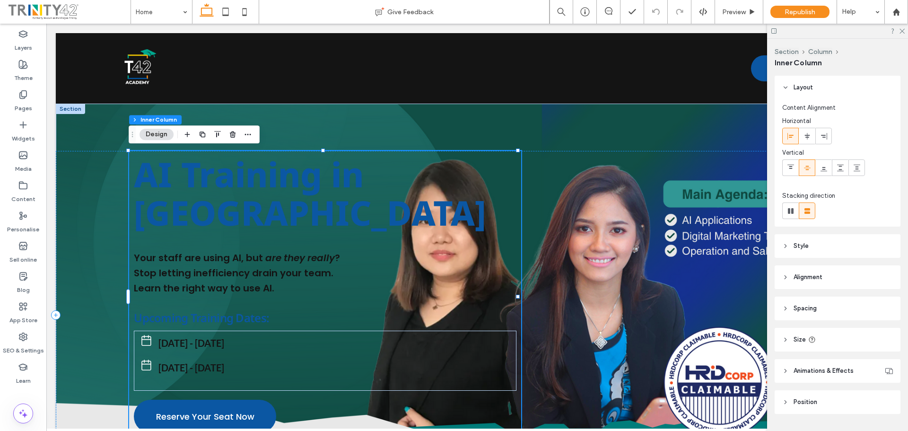
click at [206, 181] on span "AI Training in Malaysia" at bounding box center [310, 193] width 352 height 85
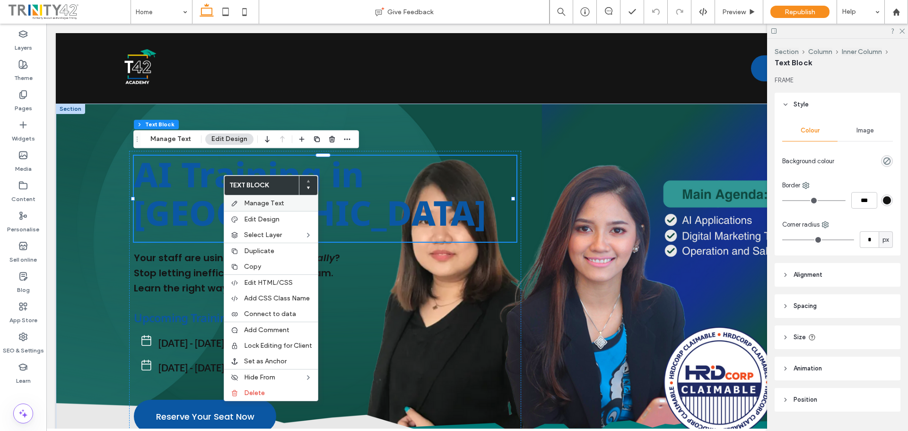
click at [292, 203] on label "Manage Text" at bounding box center [278, 203] width 68 height 8
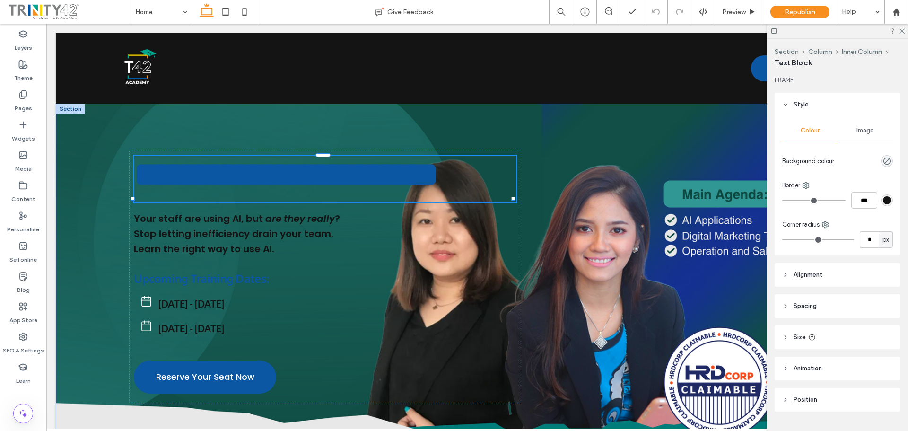
type input "*********"
type input "**"
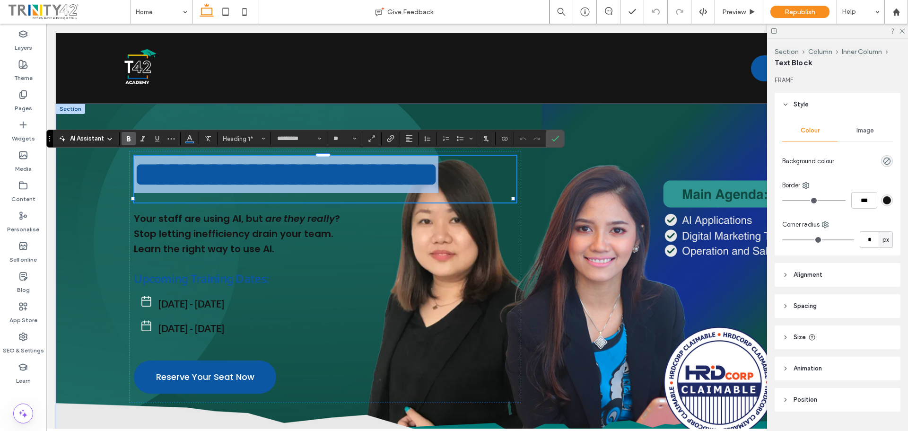
drag, startPoint x: 237, startPoint y: 189, endPoint x: 216, endPoint y: 184, distance: 21.2
click at [216, 184] on span "**********" at bounding box center [286, 174] width 304 height 34
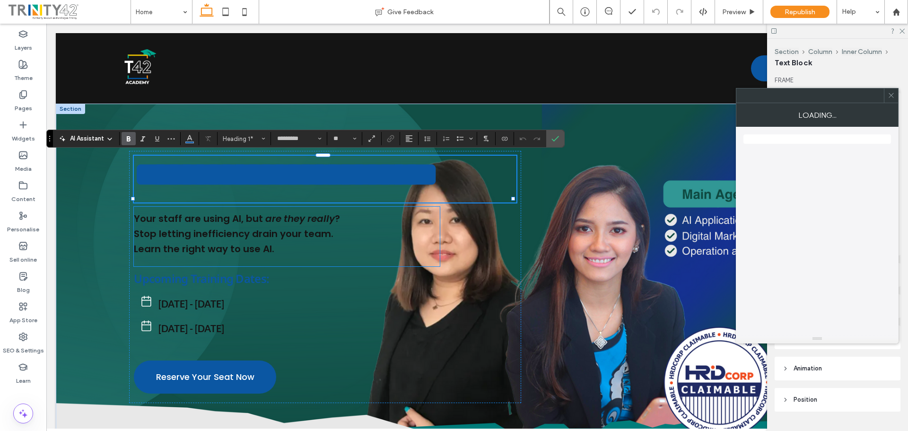
click at [231, 226] on h5 "Your staff are using AI, but are they really ?" at bounding box center [287, 218] width 306 height 15
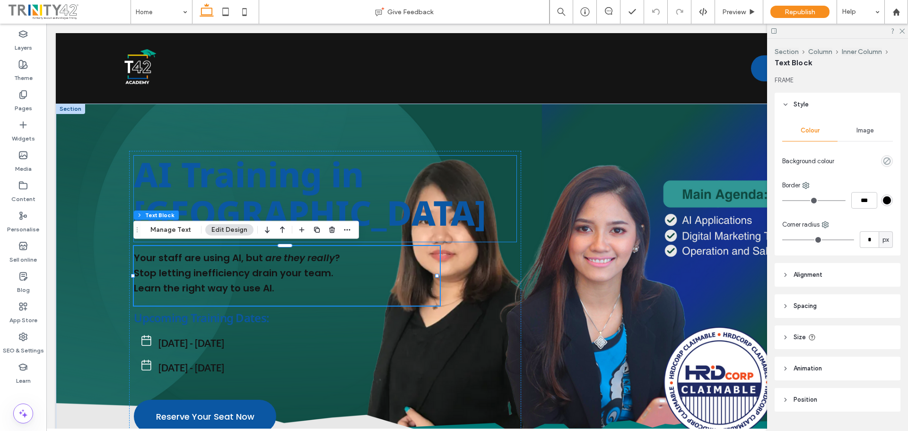
click at [256, 208] on span "AI Training in Malaysia" at bounding box center [310, 193] width 352 height 85
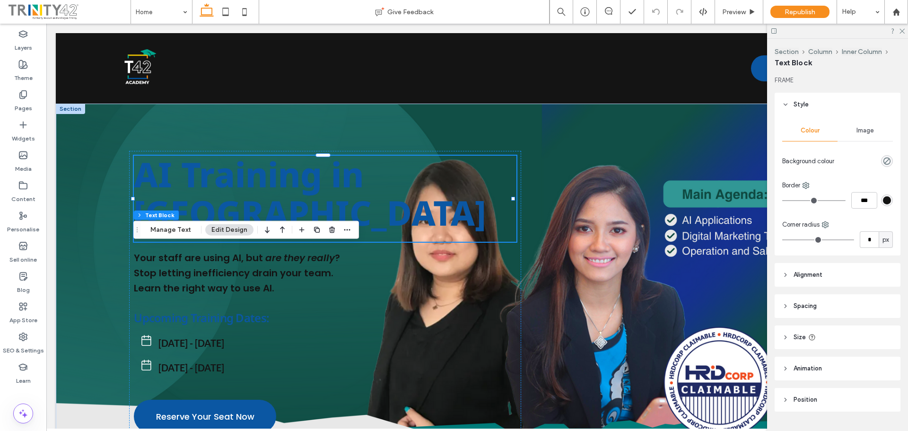
click at [256, 208] on div "AI Training in Malaysia" at bounding box center [325, 199] width 382 height 86
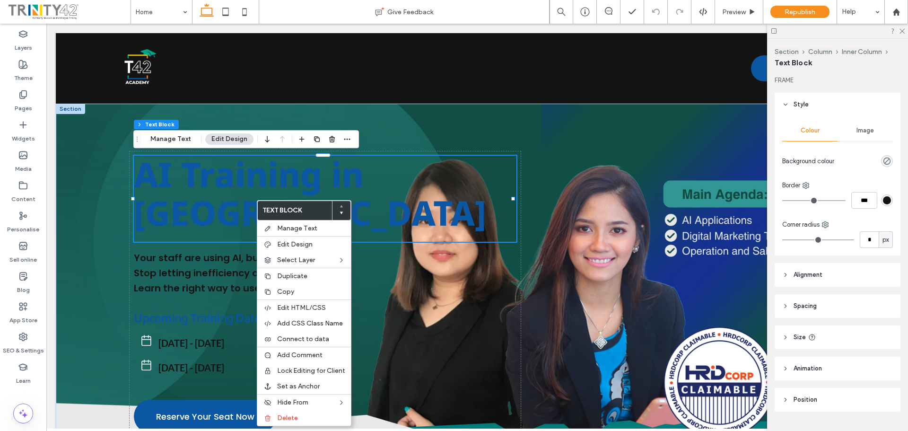
click at [243, 200] on span "AI Training in Malaysia" at bounding box center [310, 193] width 352 height 85
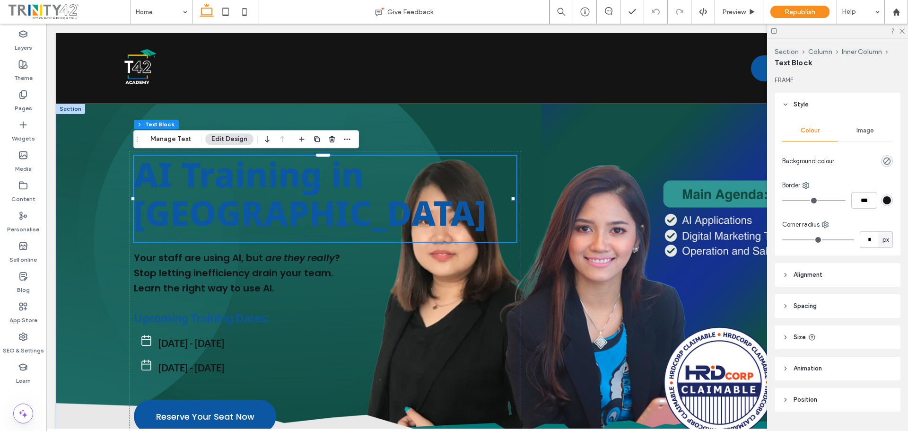
click at [243, 200] on span "AI Training in Malaysia" at bounding box center [310, 193] width 352 height 85
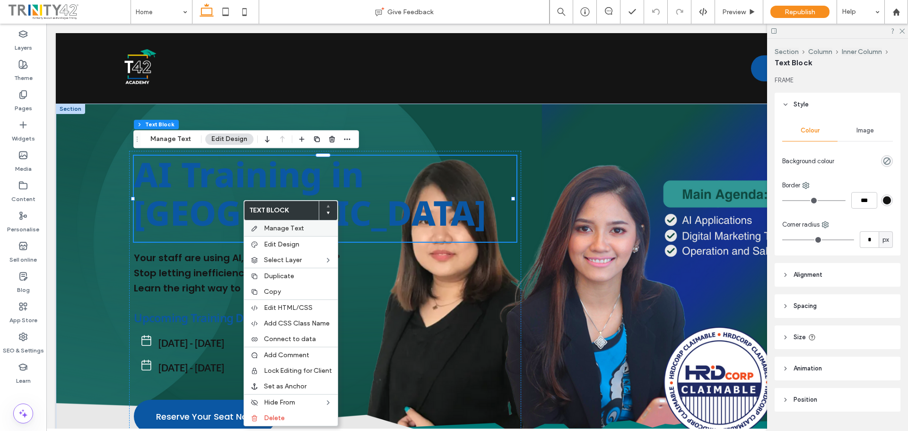
click at [284, 226] on span "Manage Text" at bounding box center [284, 228] width 40 height 8
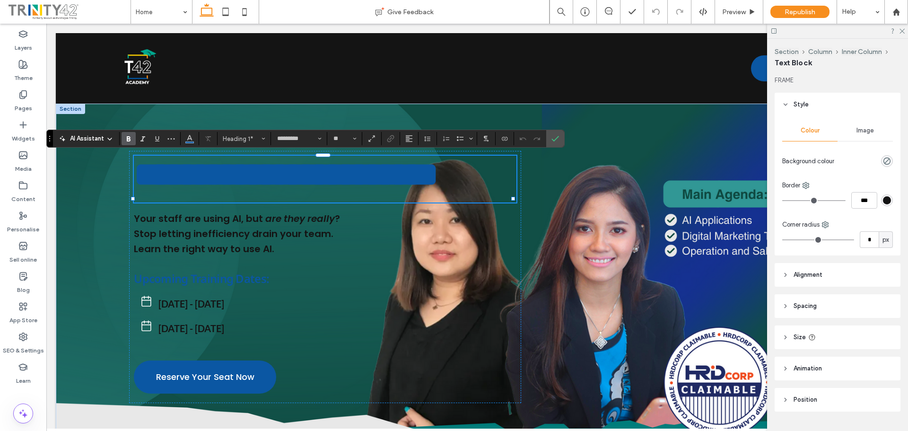
scroll to position [3, 0]
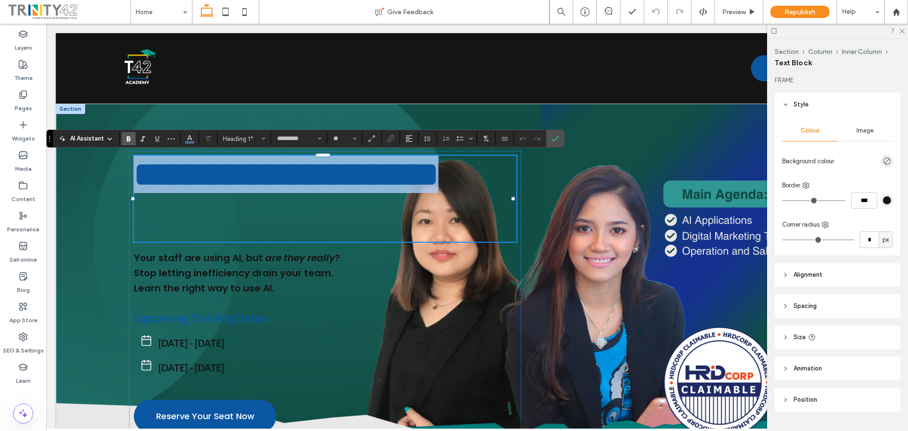
drag, startPoint x: 290, startPoint y: 218, endPoint x: 105, endPoint y: 162, distance: 193.7
click at [106, 163] on div "**********" at bounding box center [477, 315] width 842 height 328
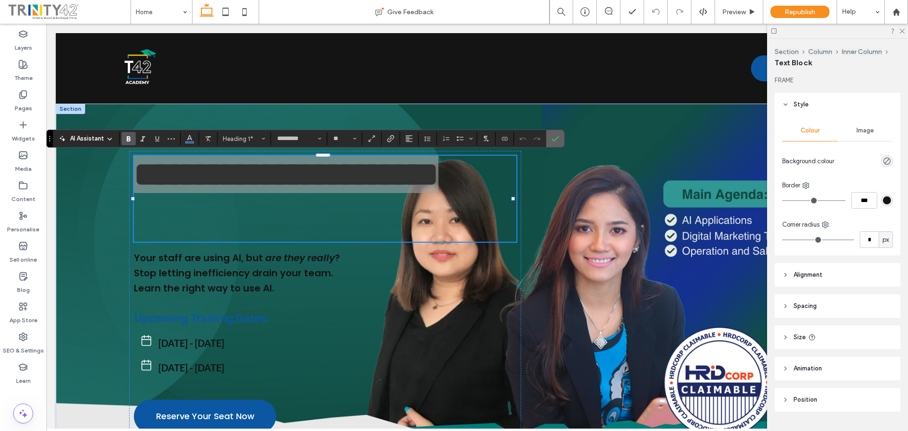
click at [561, 136] on label "Confirm" at bounding box center [555, 138] width 14 height 17
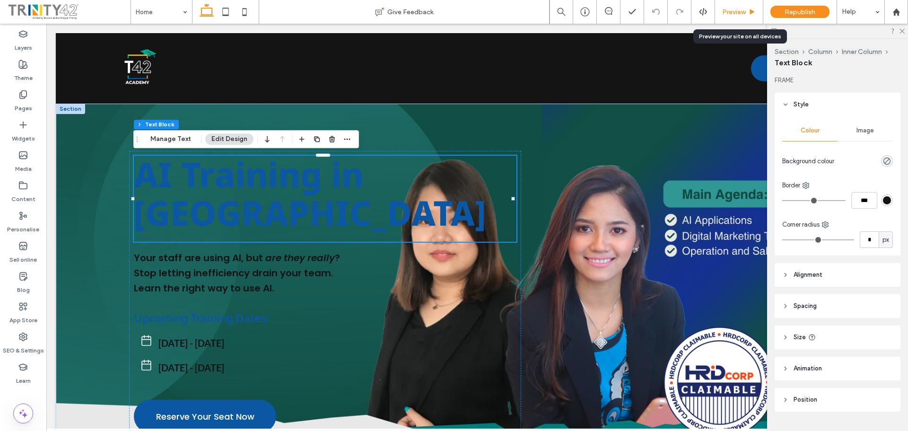
click at [738, 12] on span "Preview" at bounding box center [734, 12] width 24 height 8
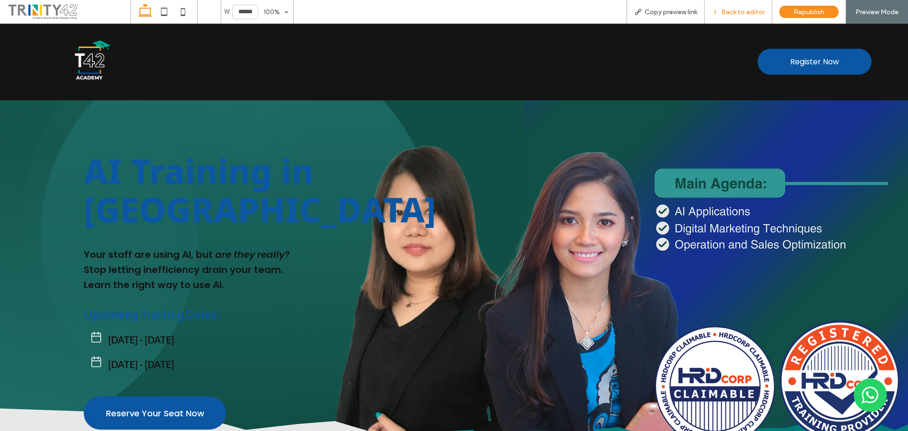
click at [730, 11] on span "Back to editor" at bounding box center [742, 12] width 43 height 8
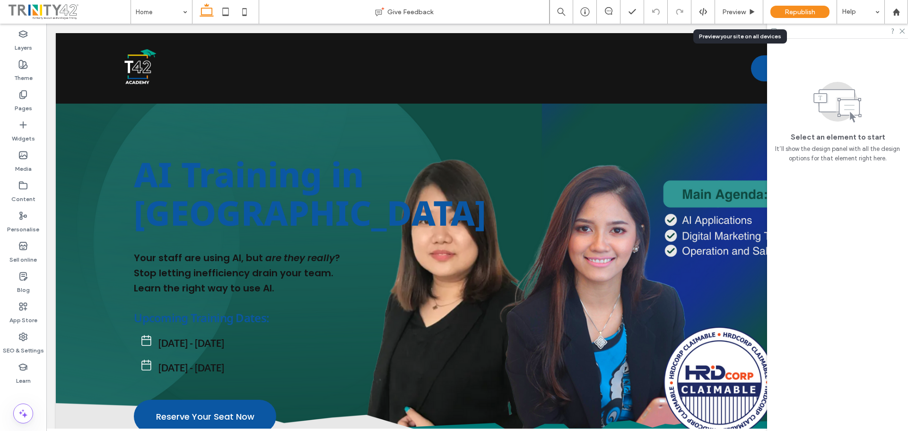
click at [730, 11] on span "Preview" at bounding box center [734, 12] width 24 height 8
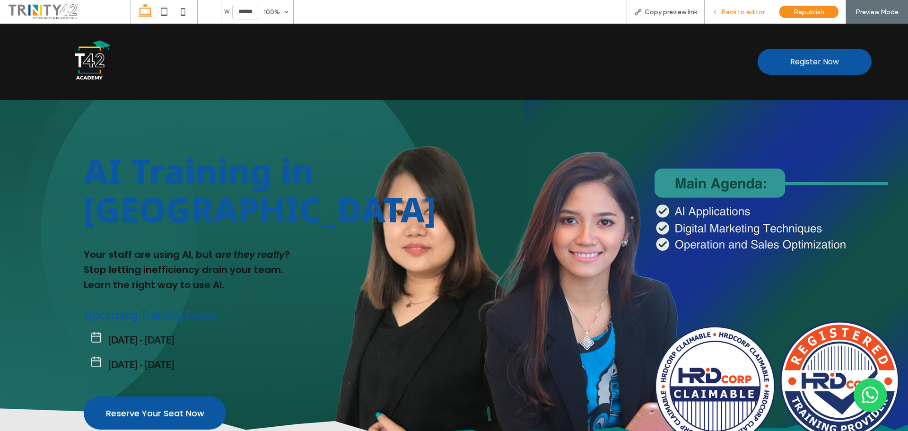
click at [756, 9] on span "Back to editor" at bounding box center [742, 12] width 43 height 8
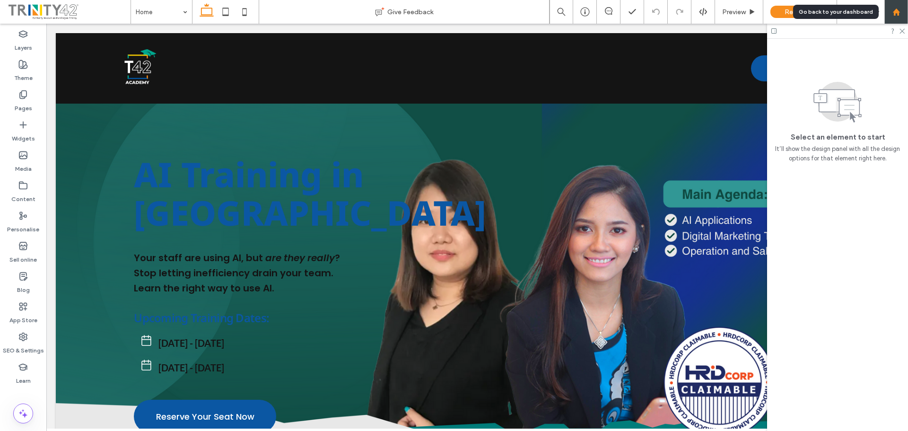
click at [894, 7] on div at bounding box center [896, 12] width 24 height 24
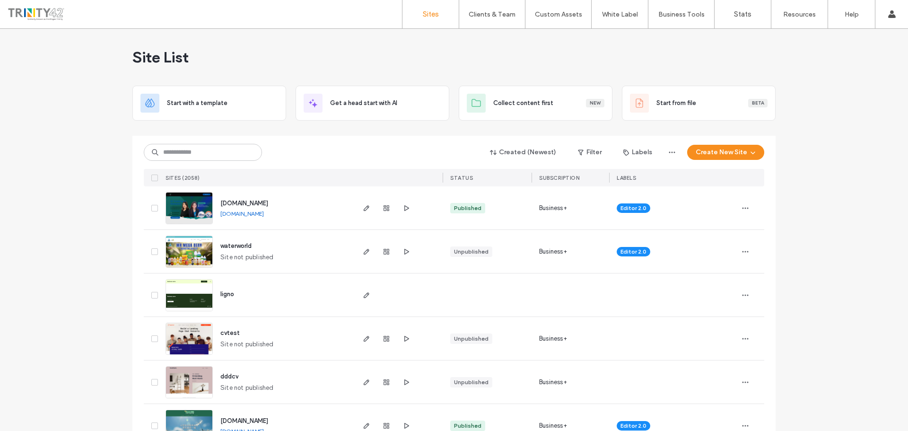
click at [194, 210] on img at bounding box center [189, 224] width 46 height 64
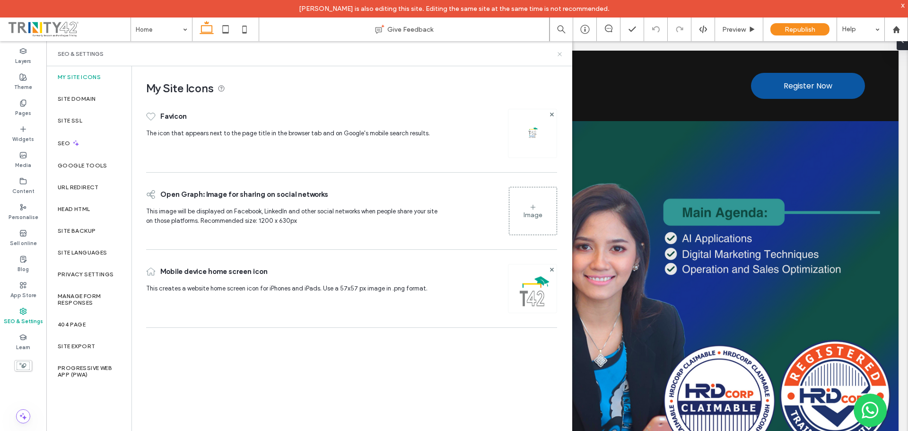
click at [557, 51] on icon at bounding box center [559, 54] width 7 height 7
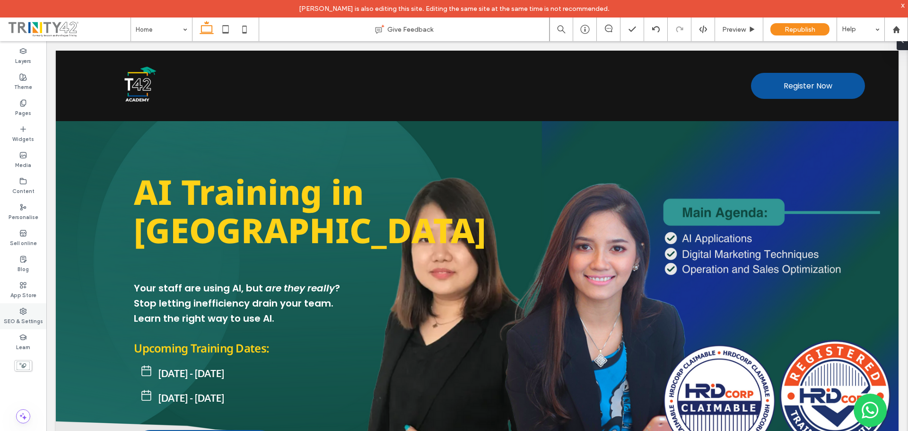
click at [14, 310] on div "SEO & Settings" at bounding box center [23, 316] width 46 height 26
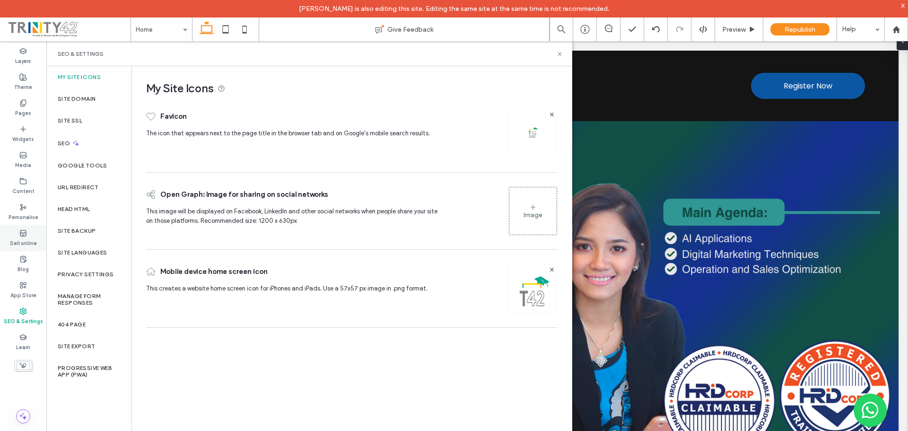
click at [26, 243] on label "Sell online" at bounding box center [23, 242] width 27 height 10
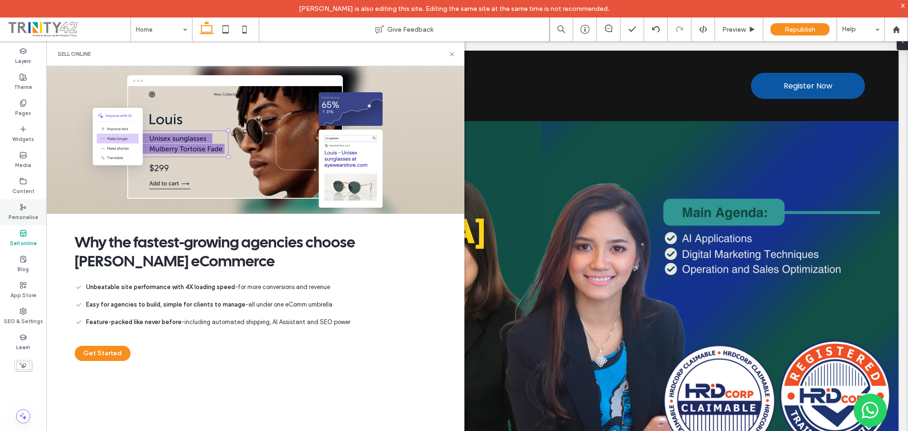
click at [31, 206] on div "Personalise" at bounding box center [23, 212] width 46 height 26
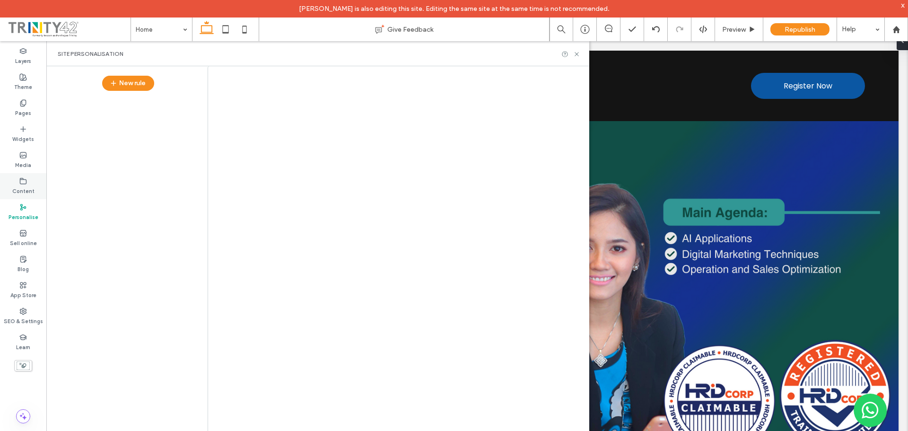
click at [32, 178] on div "Content" at bounding box center [23, 186] width 46 height 26
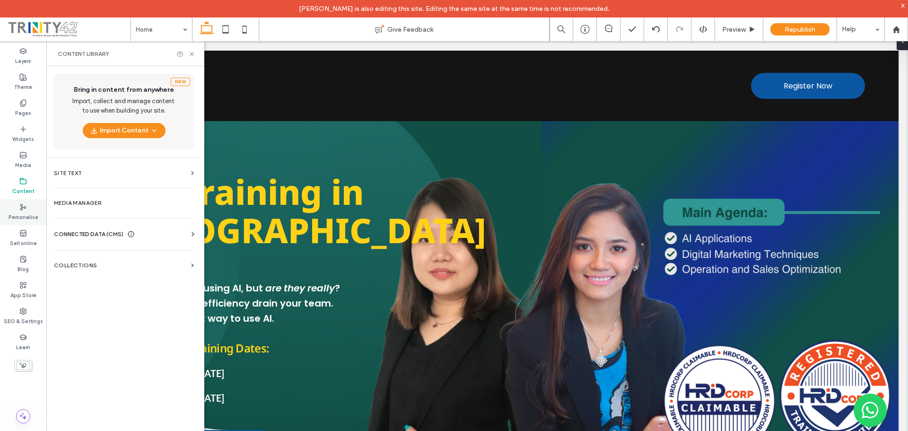
click at [9, 217] on div "Personalise" at bounding box center [23, 212] width 46 height 26
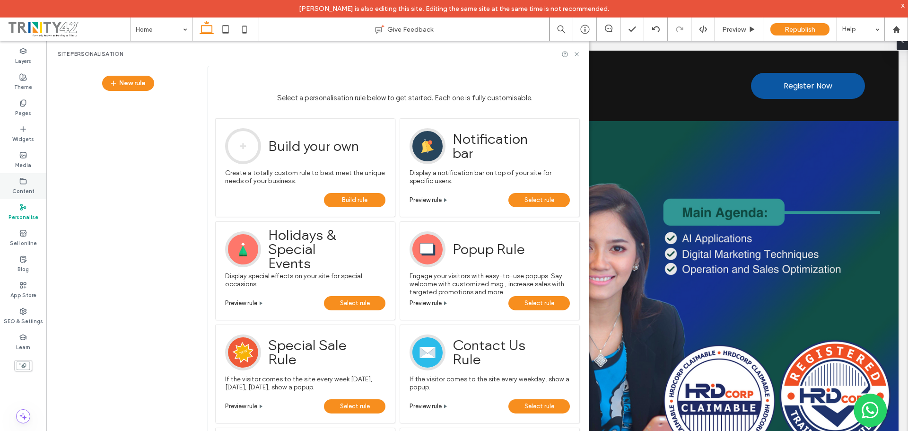
click at [20, 189] on label "Content" at bounding box center [23, 190] width 22 height 10
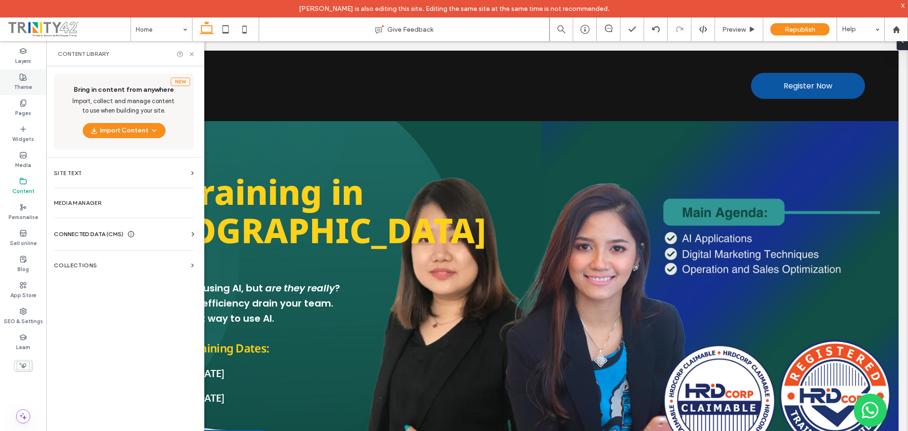
click at [27, 87] on label "Theme" at bounding box center [23, 86] width 18 height 10
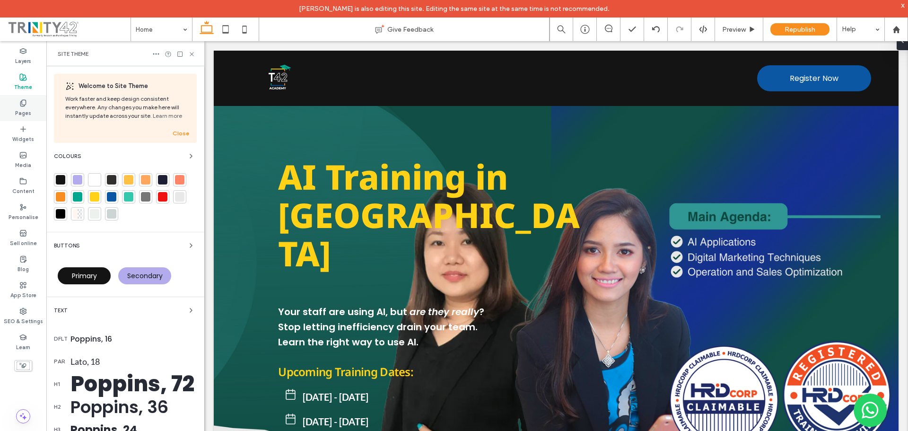
click at [26, 113] on label "Pages" at bounding box center [23, 112] width 16 height 10
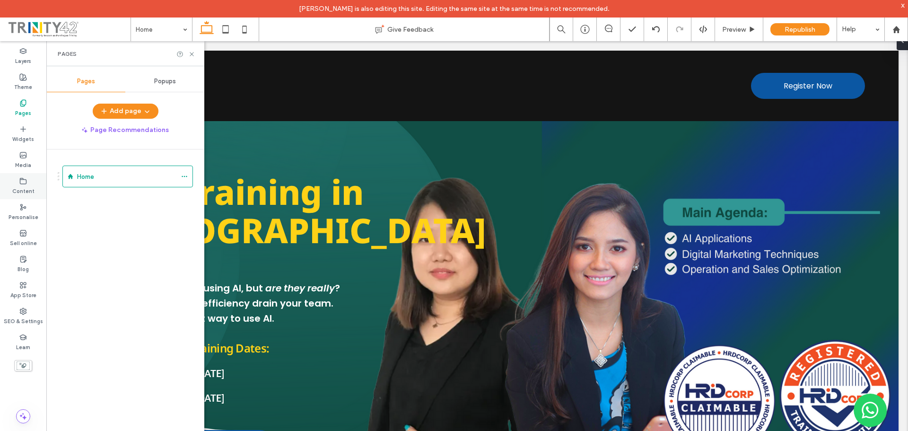
click at [29, 182] on div "Content" at bounding box center [23, 186] width 46 height 26
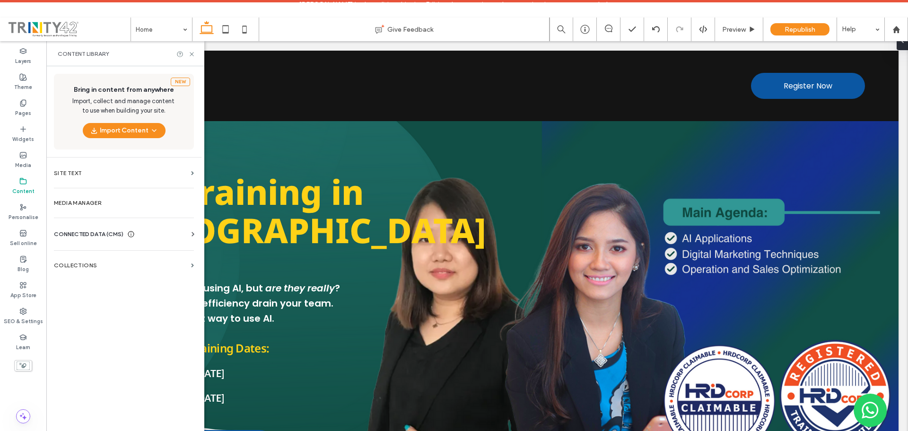
click at [123, 236] on span "CONNECTED DATA (CMS)" at bounding box center [88, 233] width 69 height 9
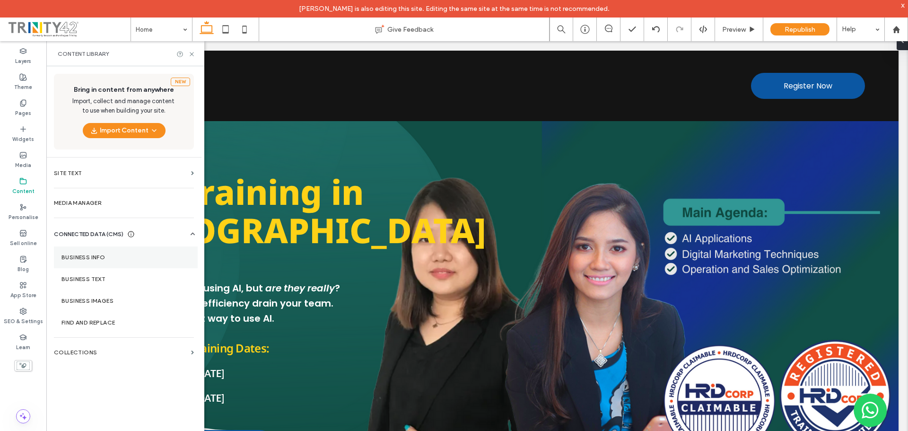
click at [86, 260] on label "Business info" at bounding box center [125, 257] width 129 height 7
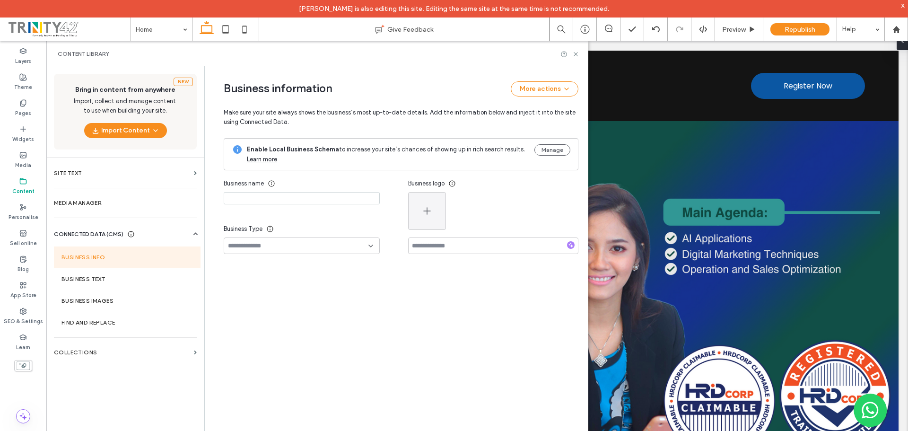
type input "*********"
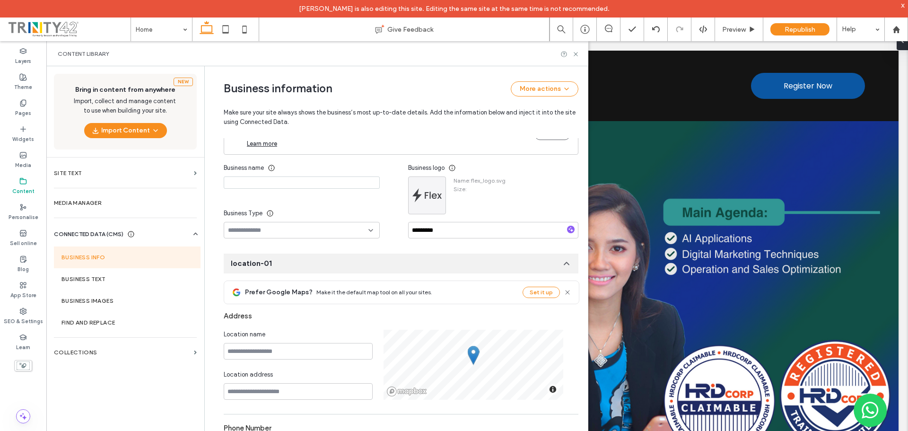
scroll to position [4, 0]
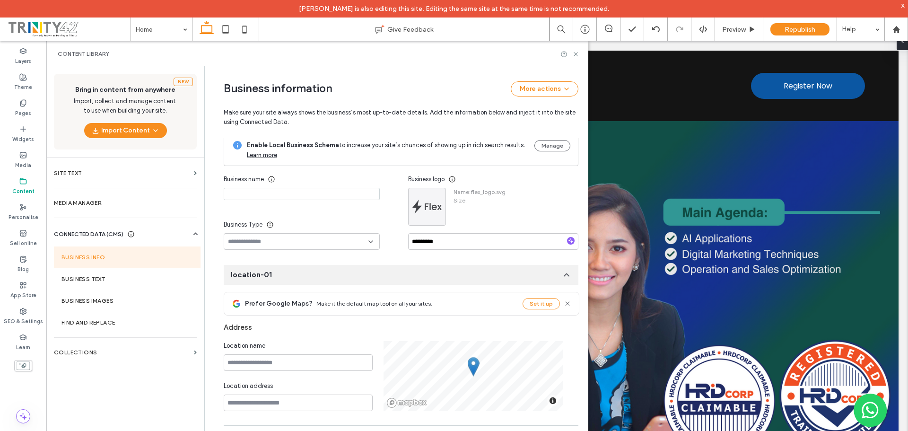
drag, startPoint x: 74, startPoint y: 416, endPoint x: 77, endPoint y: 411, distance: 4.9
click at [74, 416] on div "New Bring in content from anywhere Import, collect and manage content to use wh…" at bounding box center [125, 256] width 158 height 380
click at [576, 52] on icon at bounding box center [575, 54] width 7 height 7
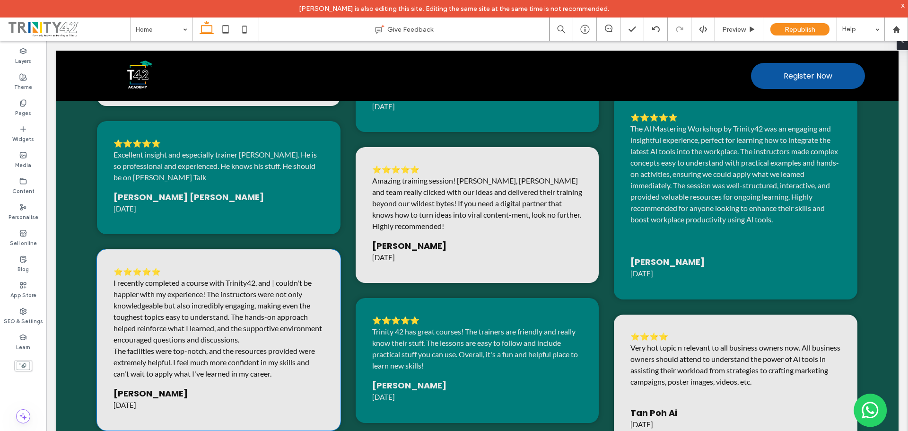
scroll to position [3763, 0]
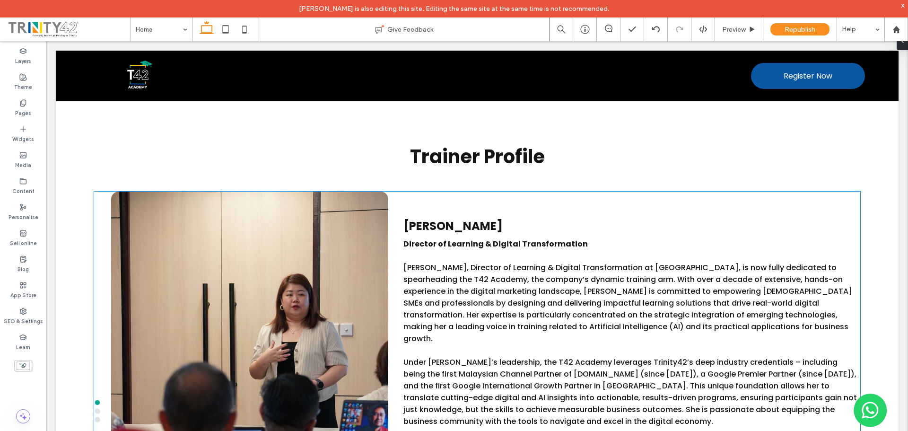
click at [525, 289] on p "[PERSON_NAME], Director of Learning & Digital Transformation at [GEOGRAPHIC_DAT…" at bounding box center [631, 302] width 457 height 83
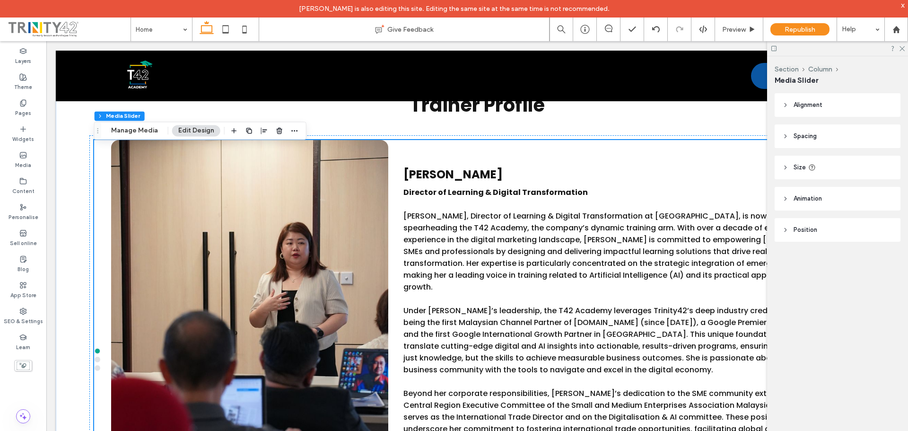
scroll to position [4330, 0]
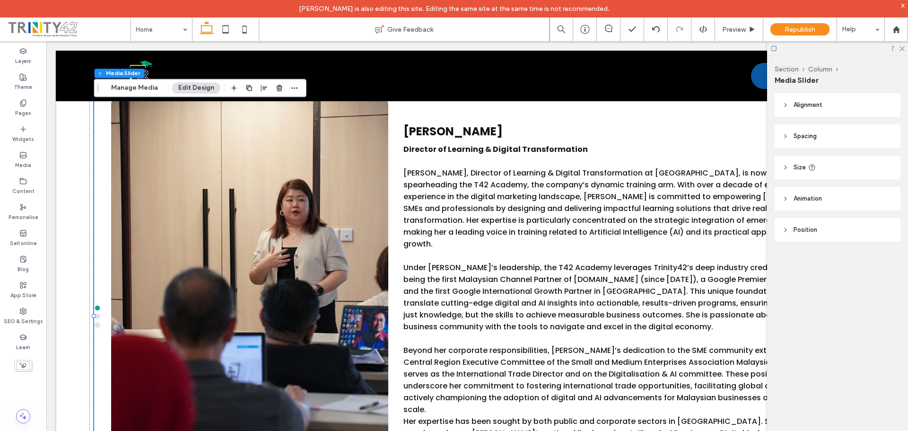
click at [518, 261] on p "Under [PERSON_NAME]’s leadership, the T42 Academy leverages Trinity42’s deep in…" at bounding box center [631, 296] width 457 height 71
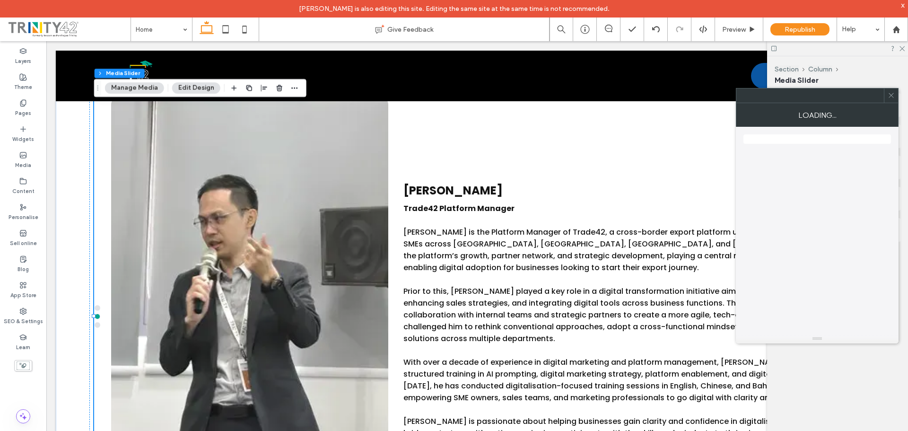
click at [893, 96] on icon at bounding box center [890, 95] width 7 height 7
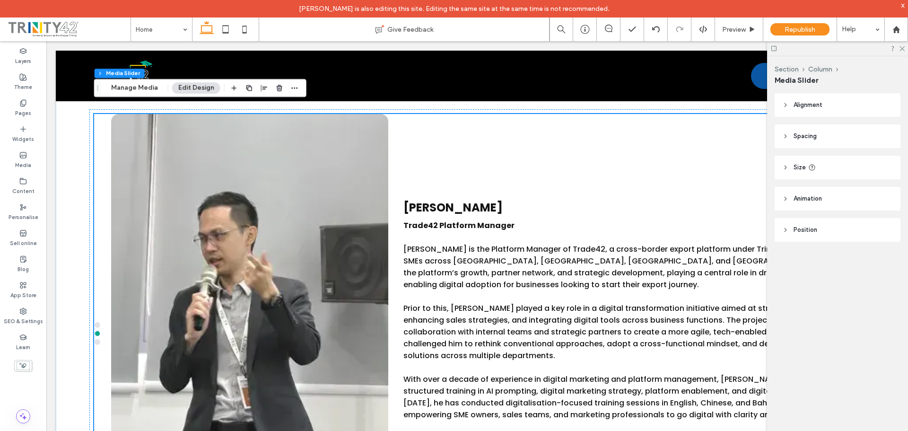
scroll to position [4283, 0]
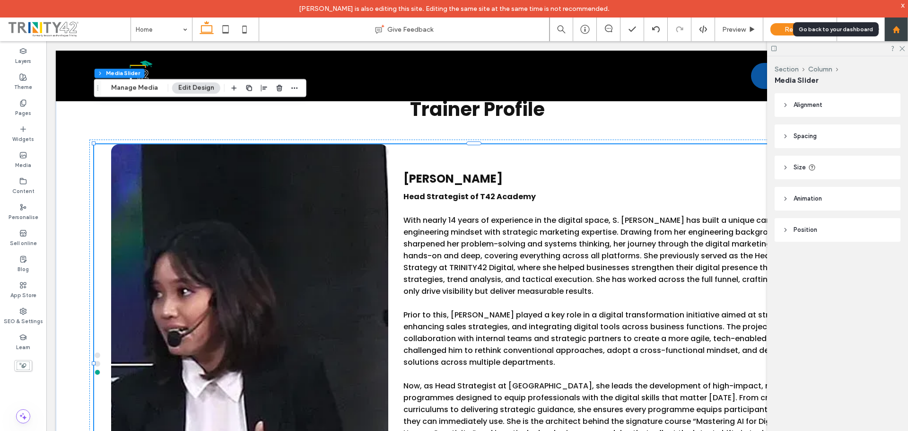
click at [901, 24] on div at bounding box center [896, 29] width 24 height 24
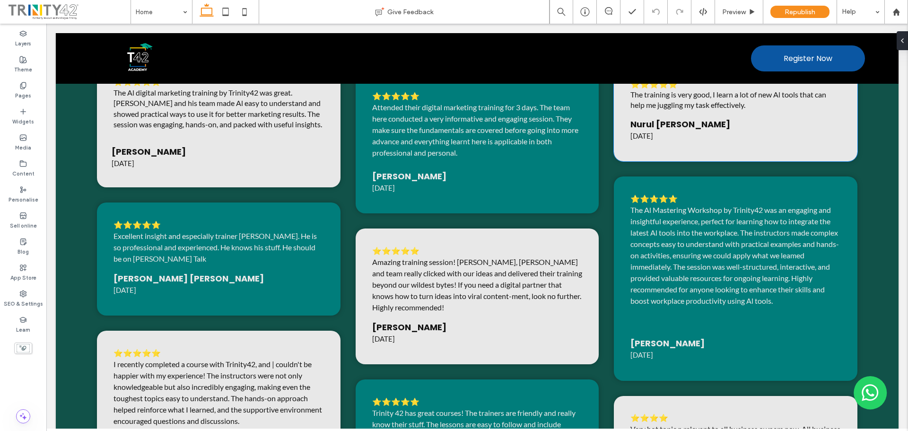
scroll to position [3732, 0]
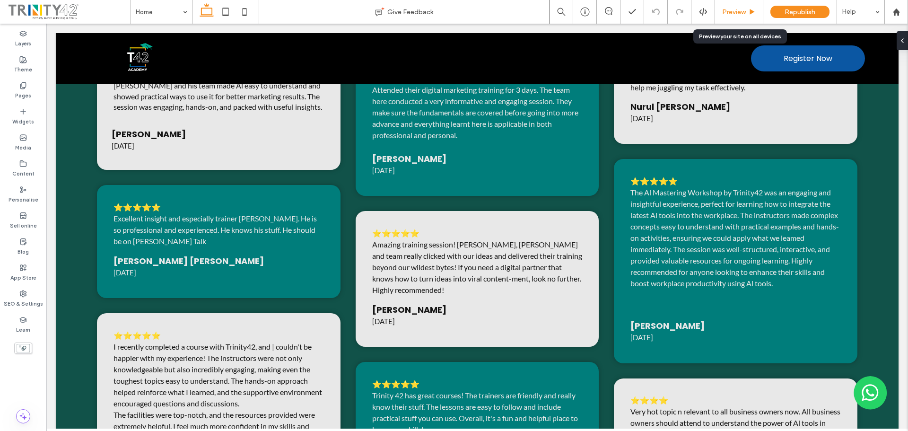
click at [738, 11] on span "Preview" at bounding box center [734, 12] width 24 height 8
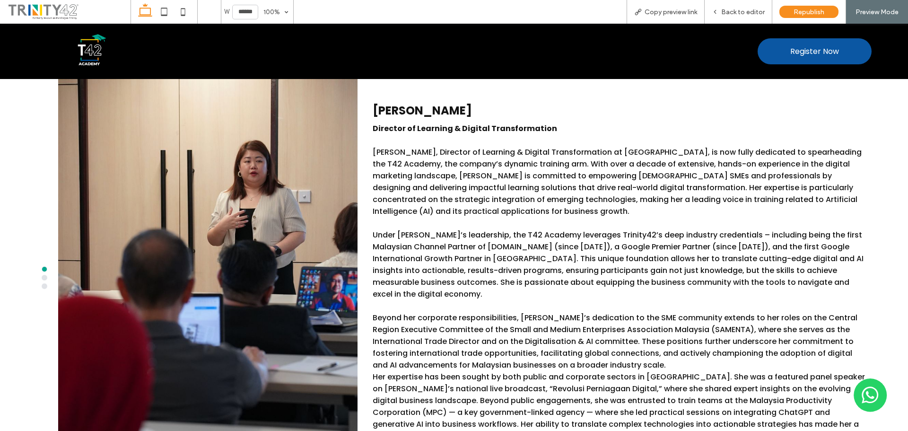
scroll to position [4207, 0]
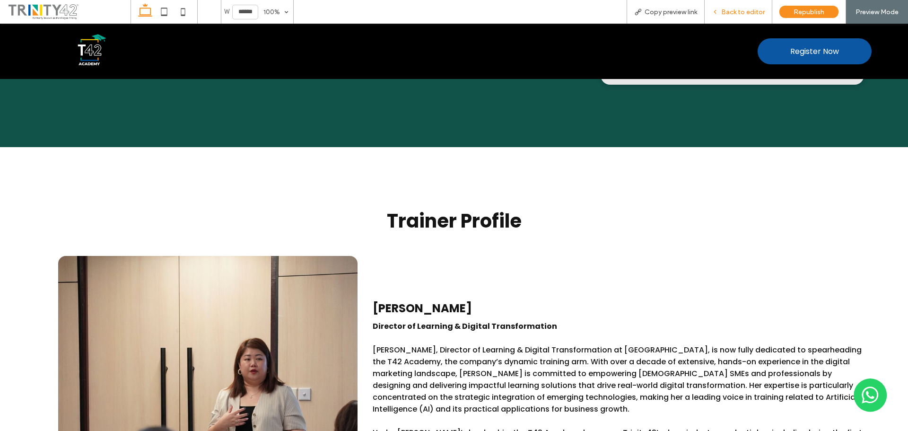
drag, startPoint x: 746, startPoint y: 11, endPoint x: 625, endPoint y: 57, distance: 129.7
click at [746, 11] on span "Back to editor" at bounding box center [742, 12] width 43 height 8
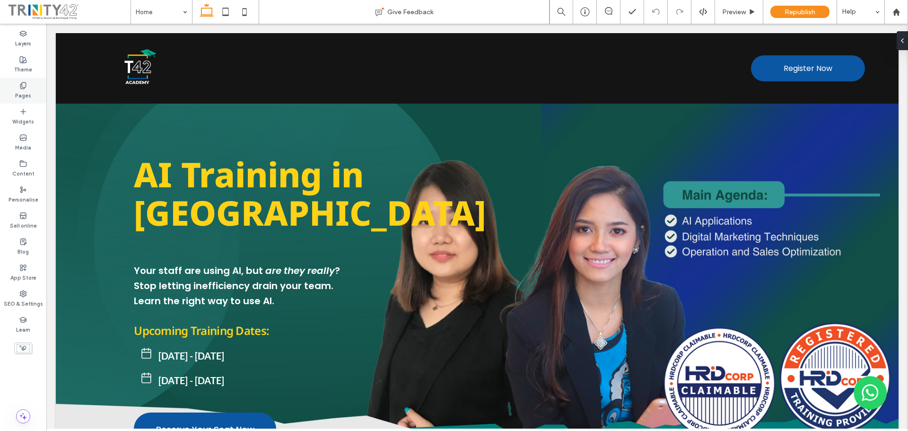
click at [7, 99] on div "Pages" at bounding box center [23, 91] width 46 height 26
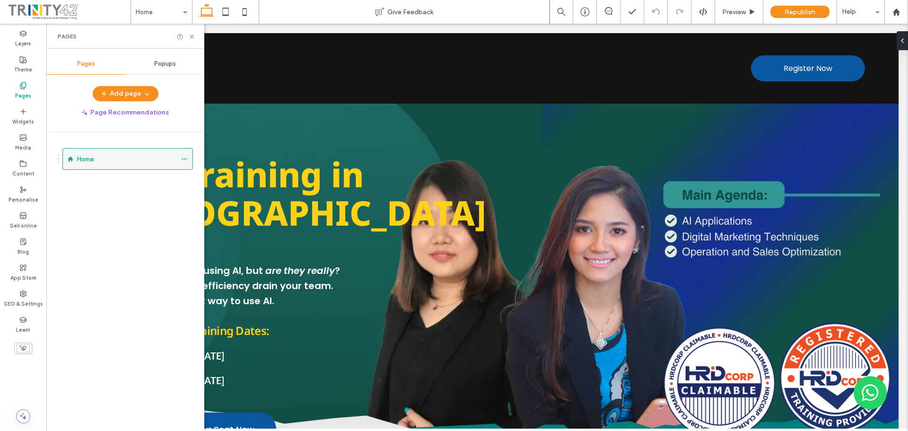
click at [184, 158] on icon at bounding box center [184, 159] width 7 height 7
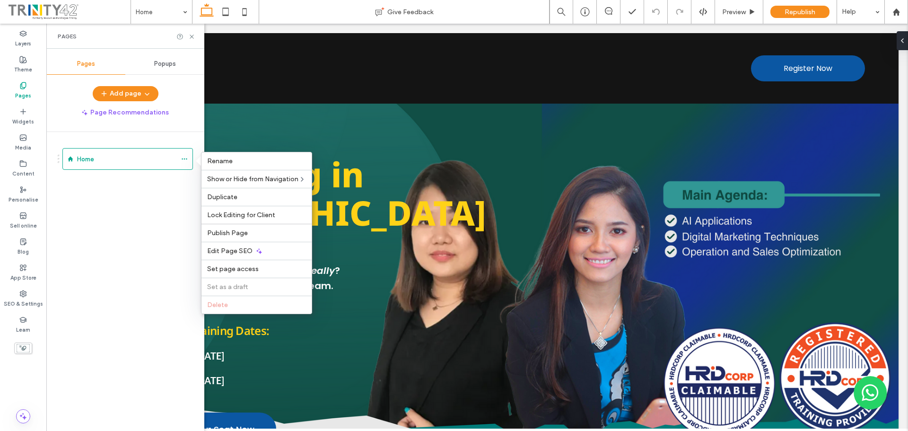
click at [164, 218] on div "Home" at bounding box center [131, 279] width 147 height 294
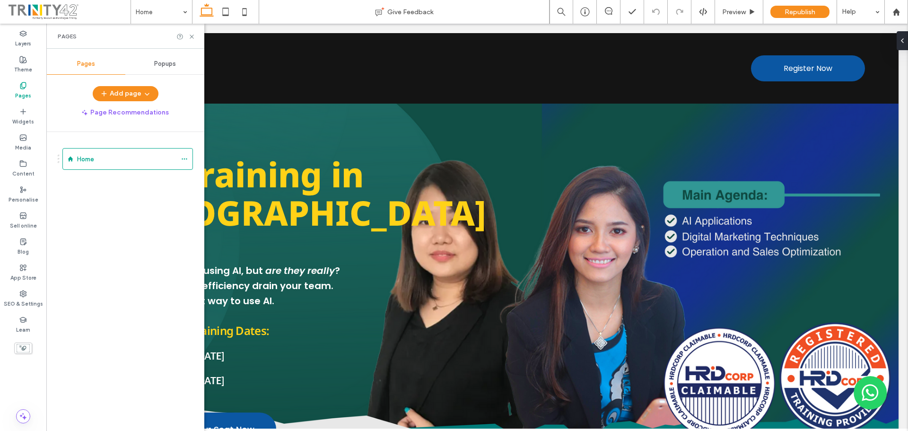
drag, startPoint x: 62, startPoint y: 221, endPoint x: 175, endPoint y: 174, distance: 122.0
click at [62, 221] on div "Home" at bounding box center [131, 279] width 147 height 294
click at [184, 158] on icon at bounding box center [184, 159] width 7 height 7
